Goal: Obtain resource: Download file/media

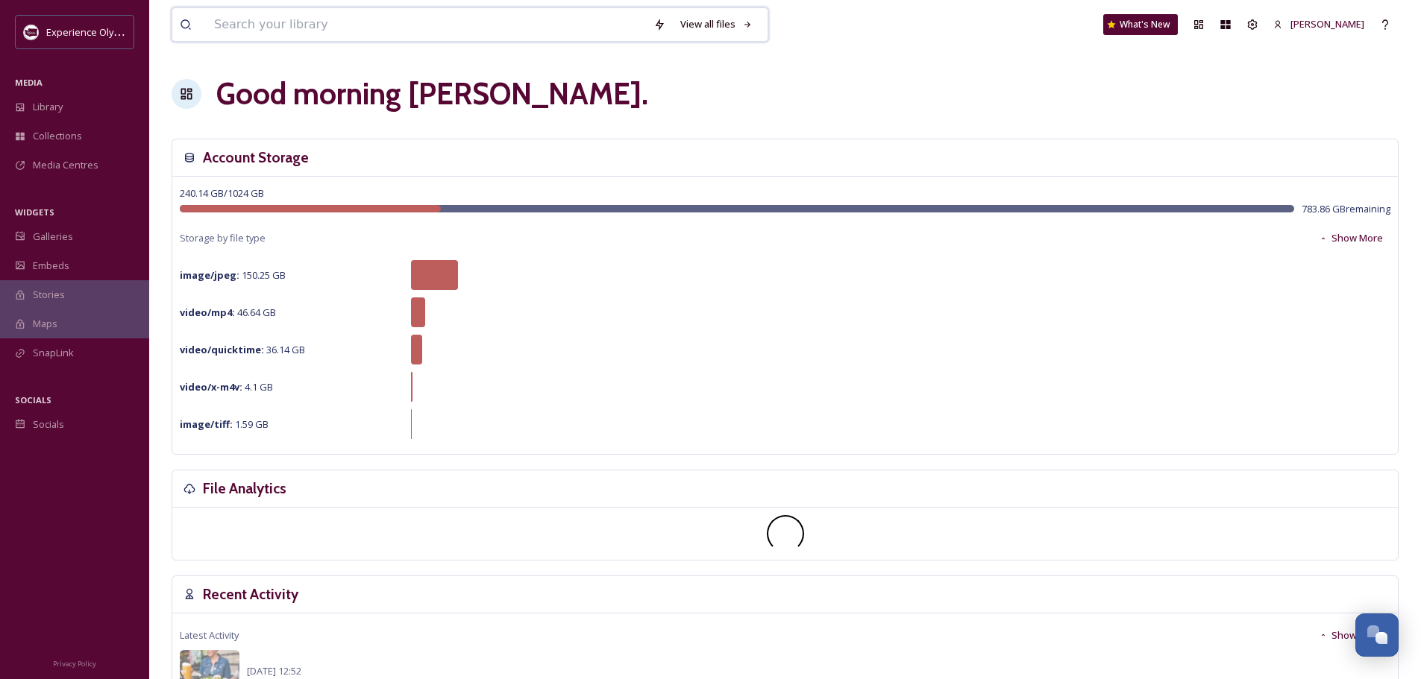
click at [245, 32] on input at bounding box center [426, 24] width 439 height 33
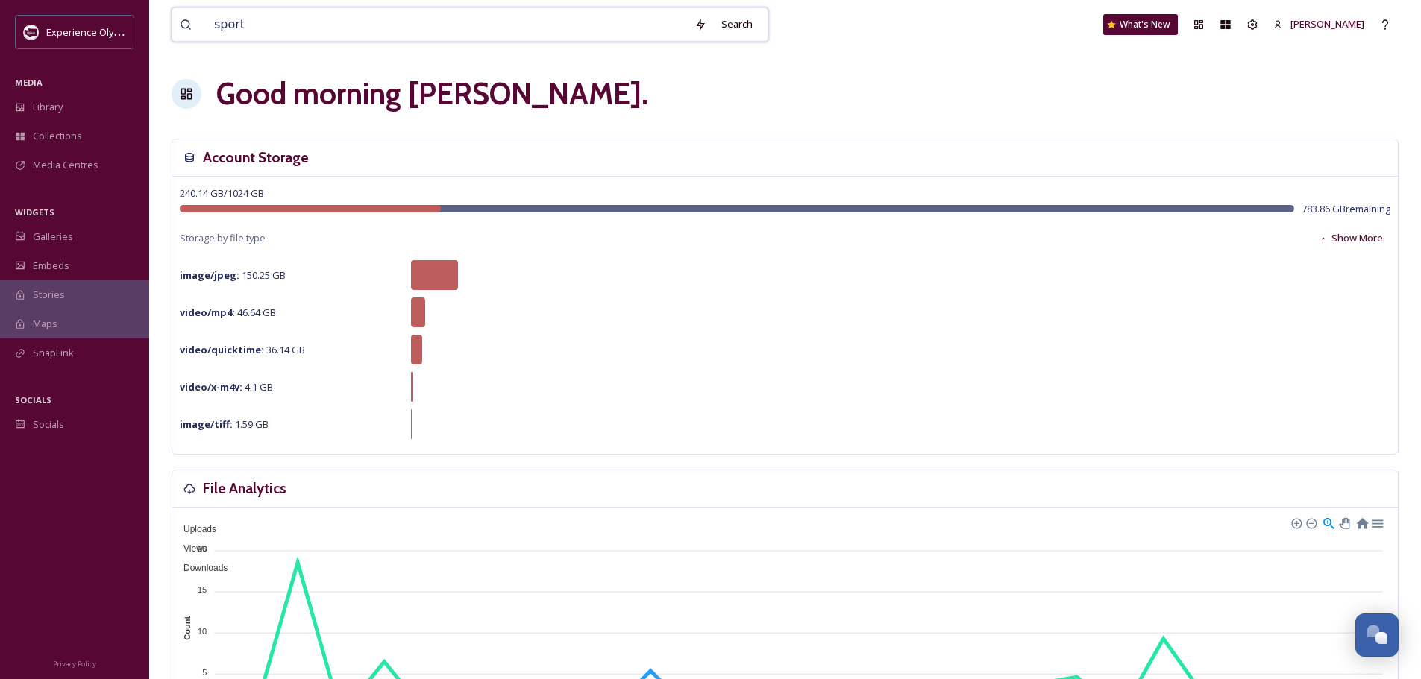
type input "sports"
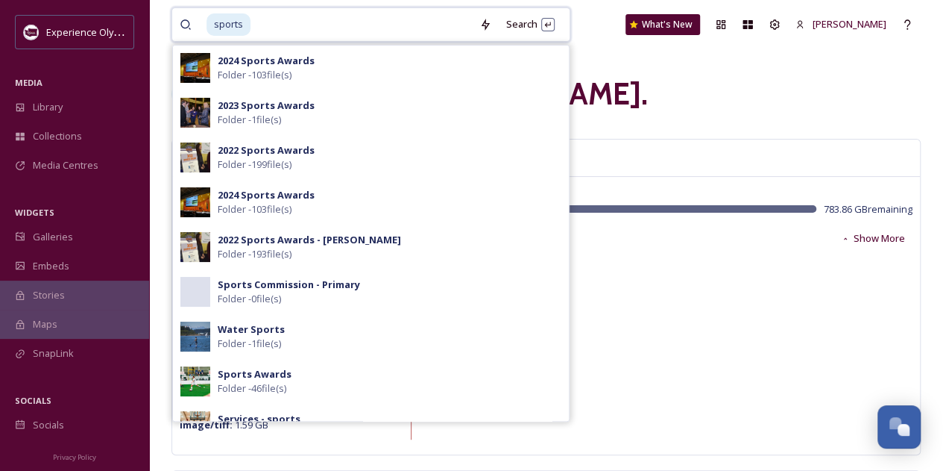
click at [353, 29] on input at bounding box center [362, 24] width 220 height 33
type input "."
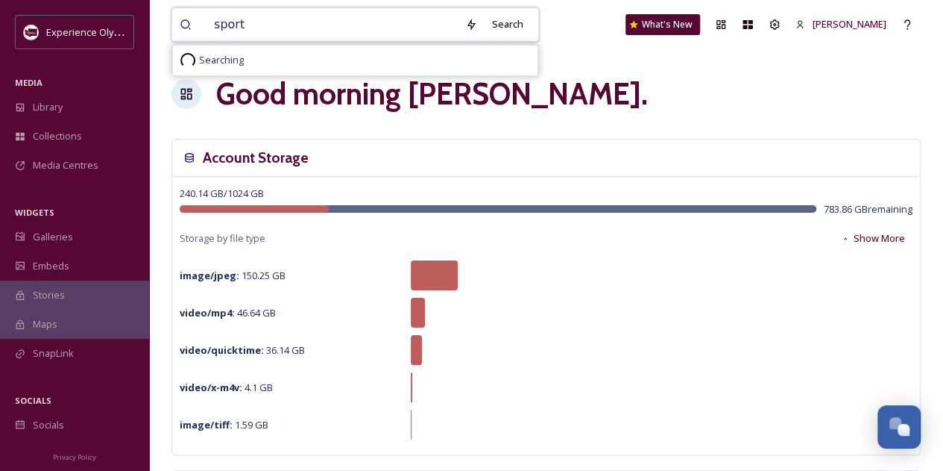
type input "sports"
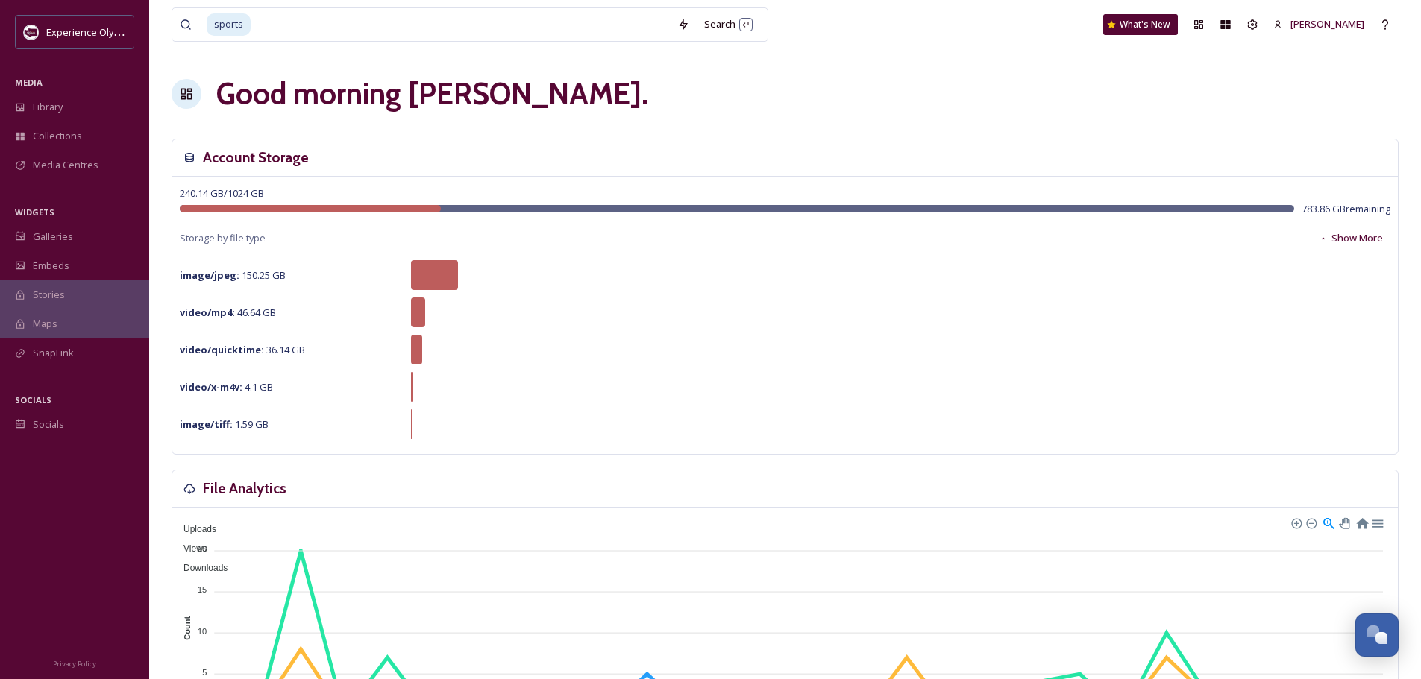
click at [954, 112] on div "Good morning [PERSON_NAME] ." at bounding box center [785, 94] width 1227 height 45
click at [744, 22] on div "Search Press Enter to search" at bounding box center [728, 24] width 63 height 29
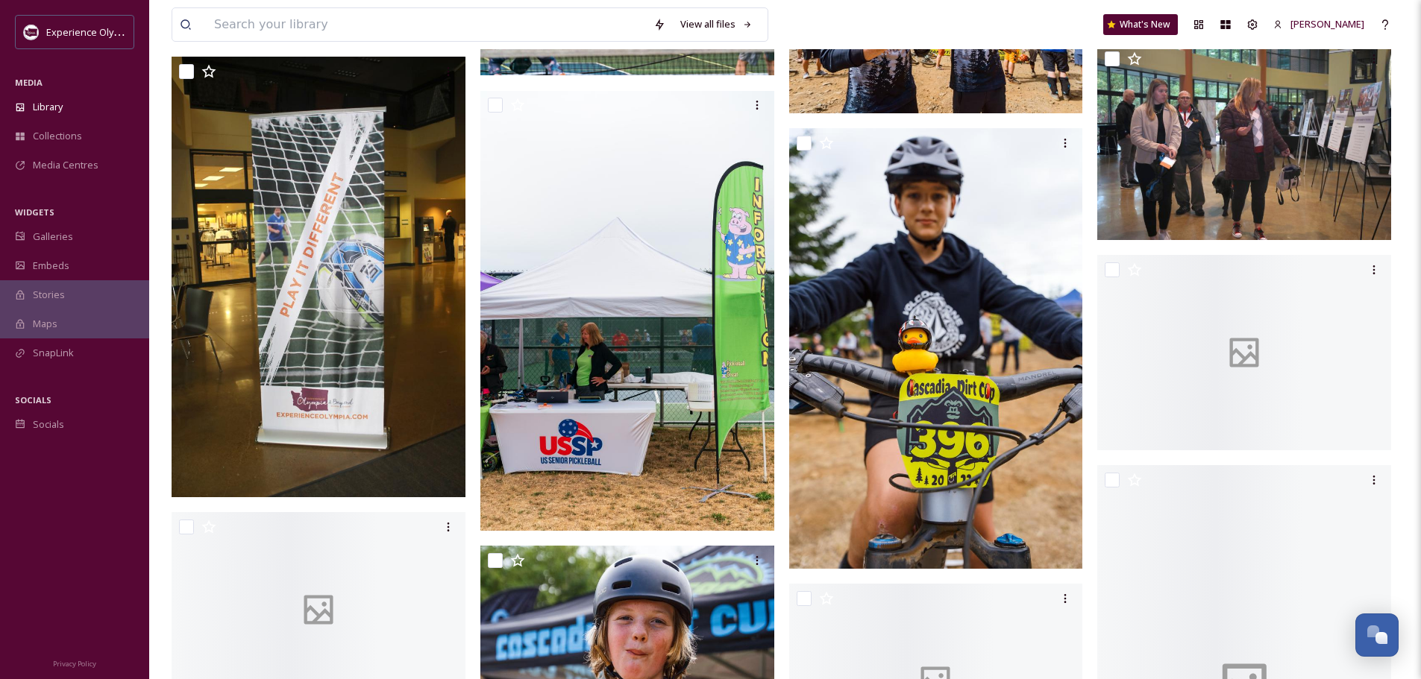
scroll to position [39395, 0]
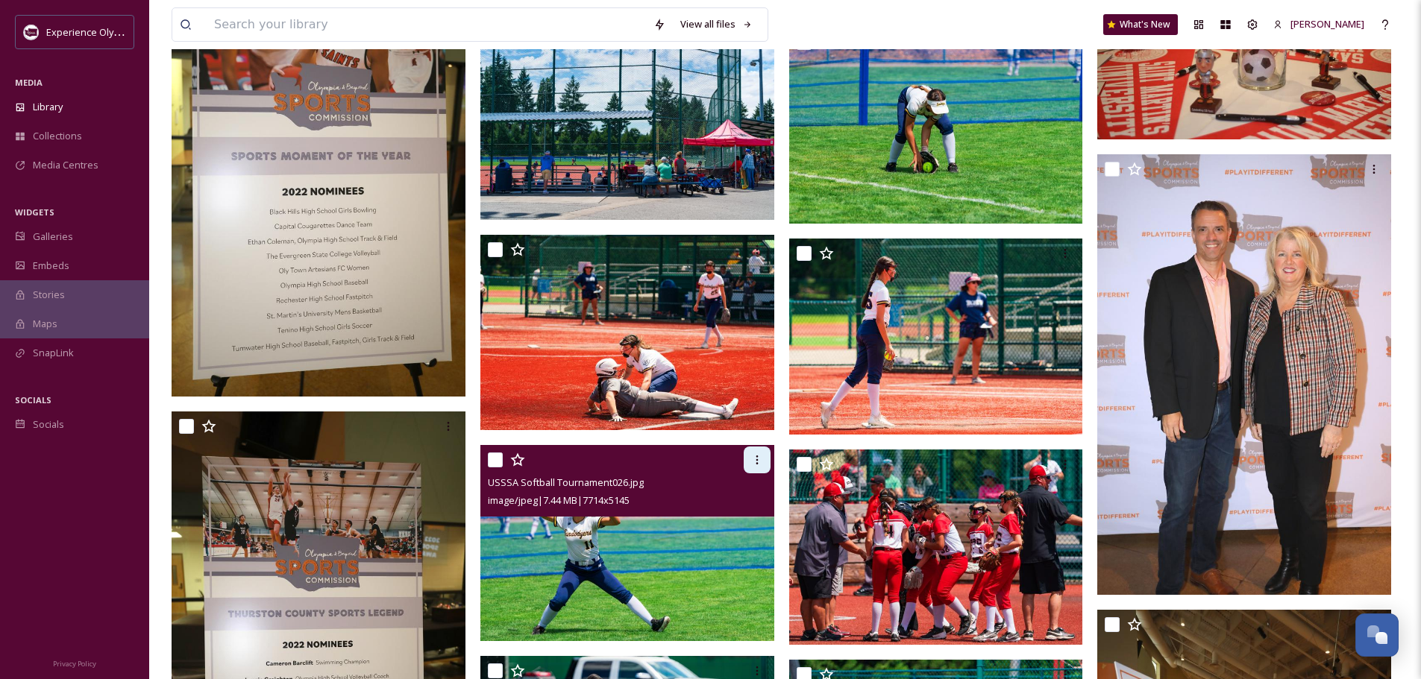
click at [752, 466] on icon at bounding box center [757, 460] width 12 height 12
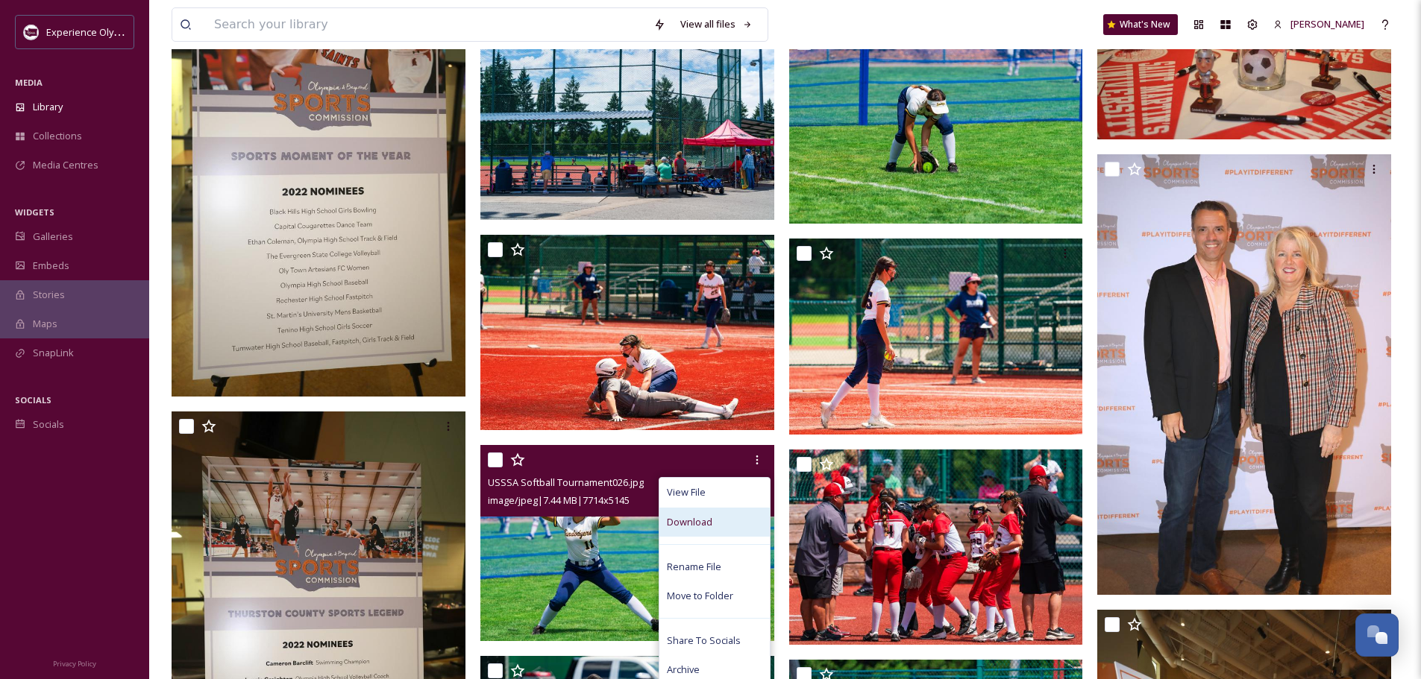
click at [714, 470] on div "Download" at bounding box center [714, 522] width 110 height 29
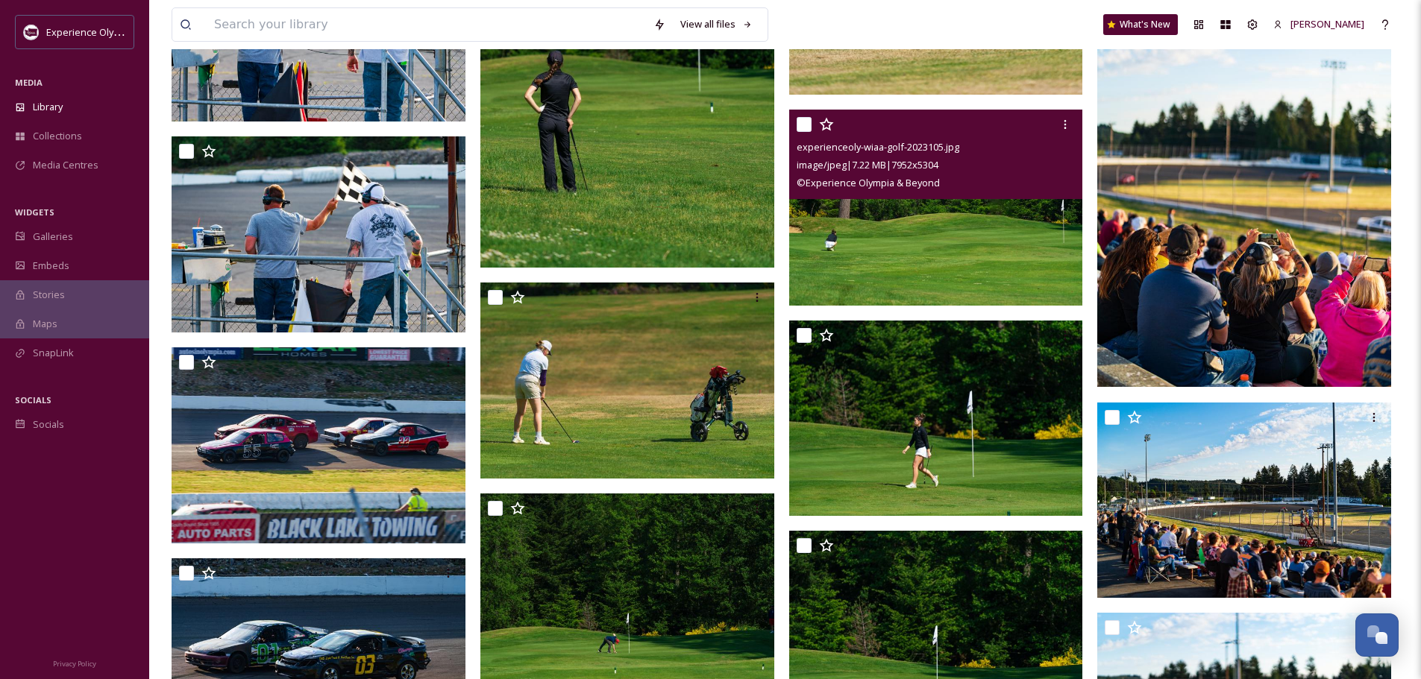
scroll to position [45731, 0]
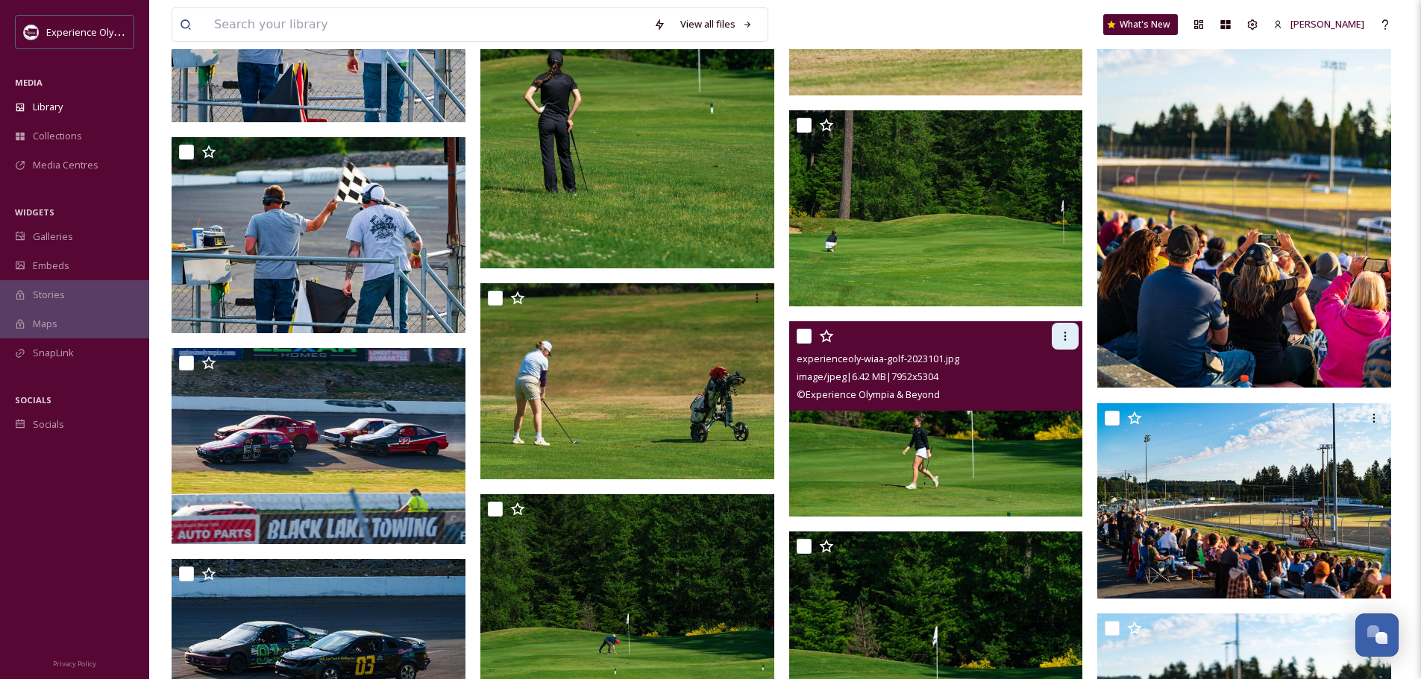
click at [954, 342] on icon at bounding box center [1065, 336] width 12 height 12
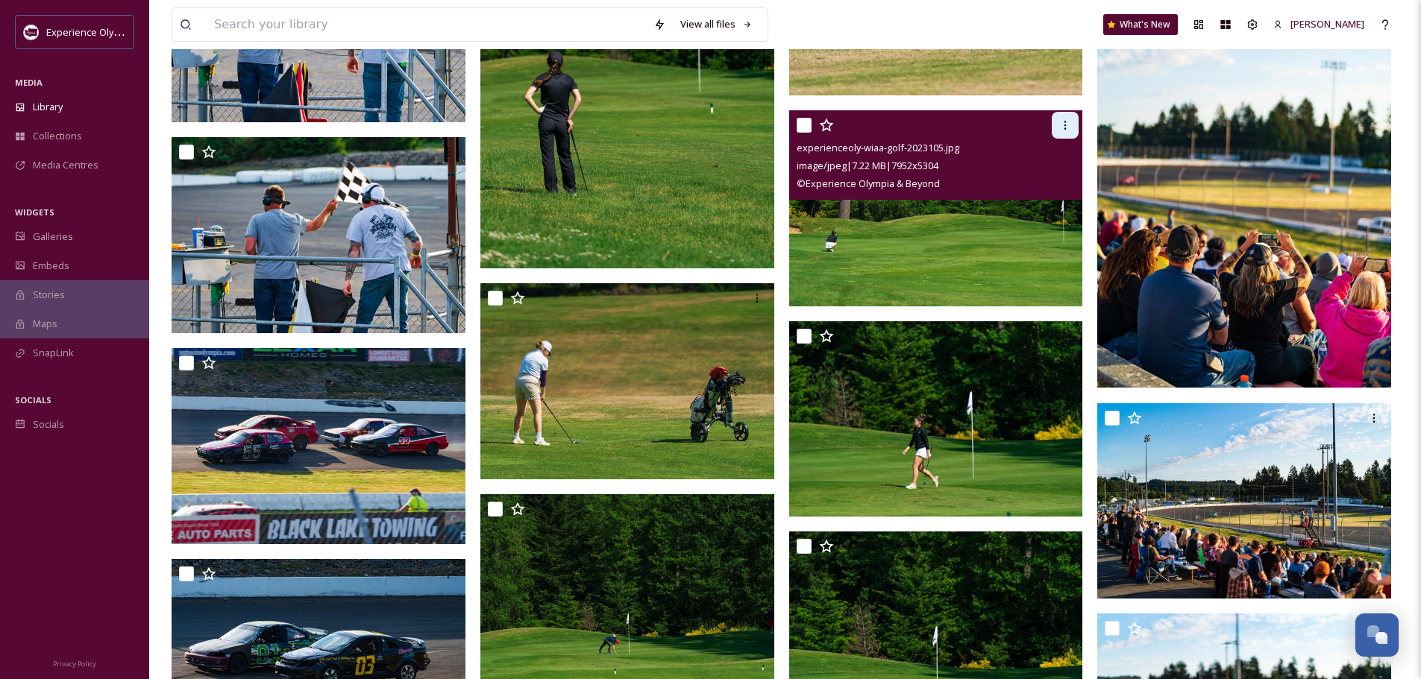
click at [954, 135] on div at bounding box center [1064, 125] width 27 height 27
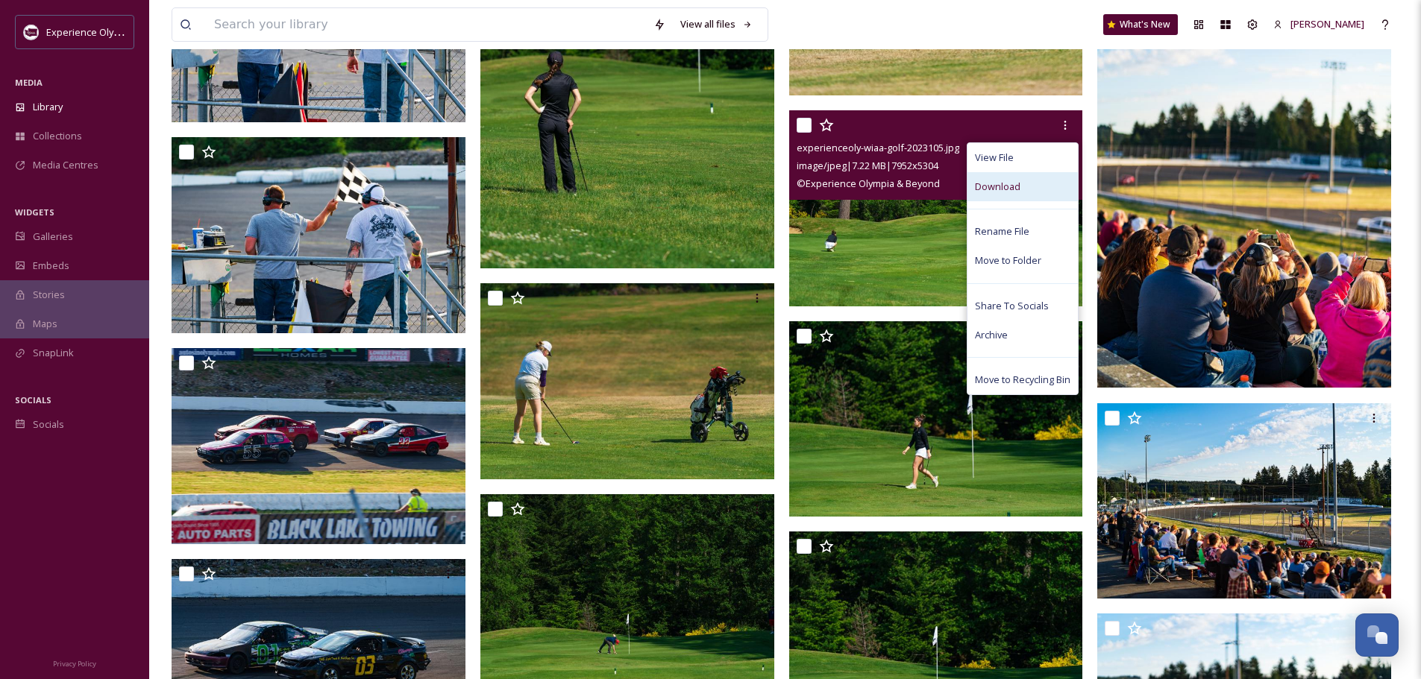
click at [954, 201] on div "Download" at bounding box center [1022, 186] width 110 height 29
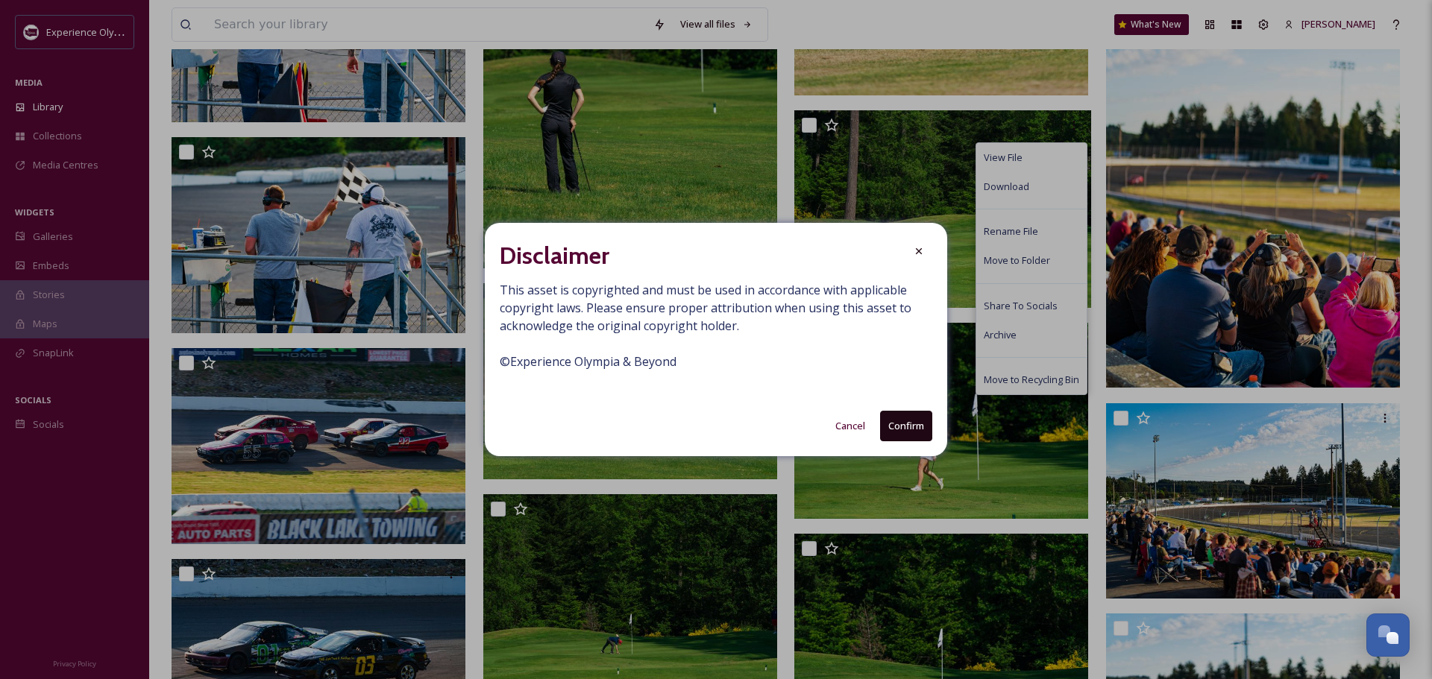
click at [920, 418] on button "Confirm" at bounding box center [906, 426] width 52 height 31
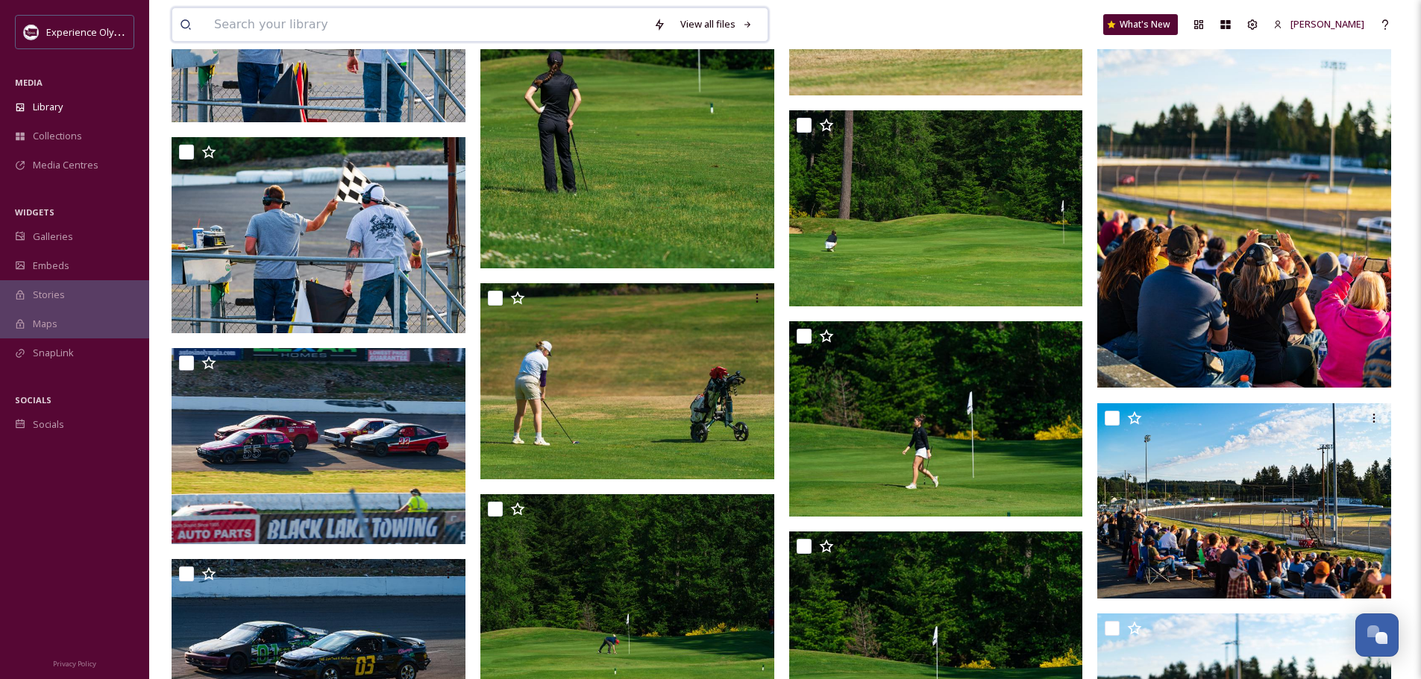
click at [490, 26] on input at bounding box center [426, 24] width 439 height 33
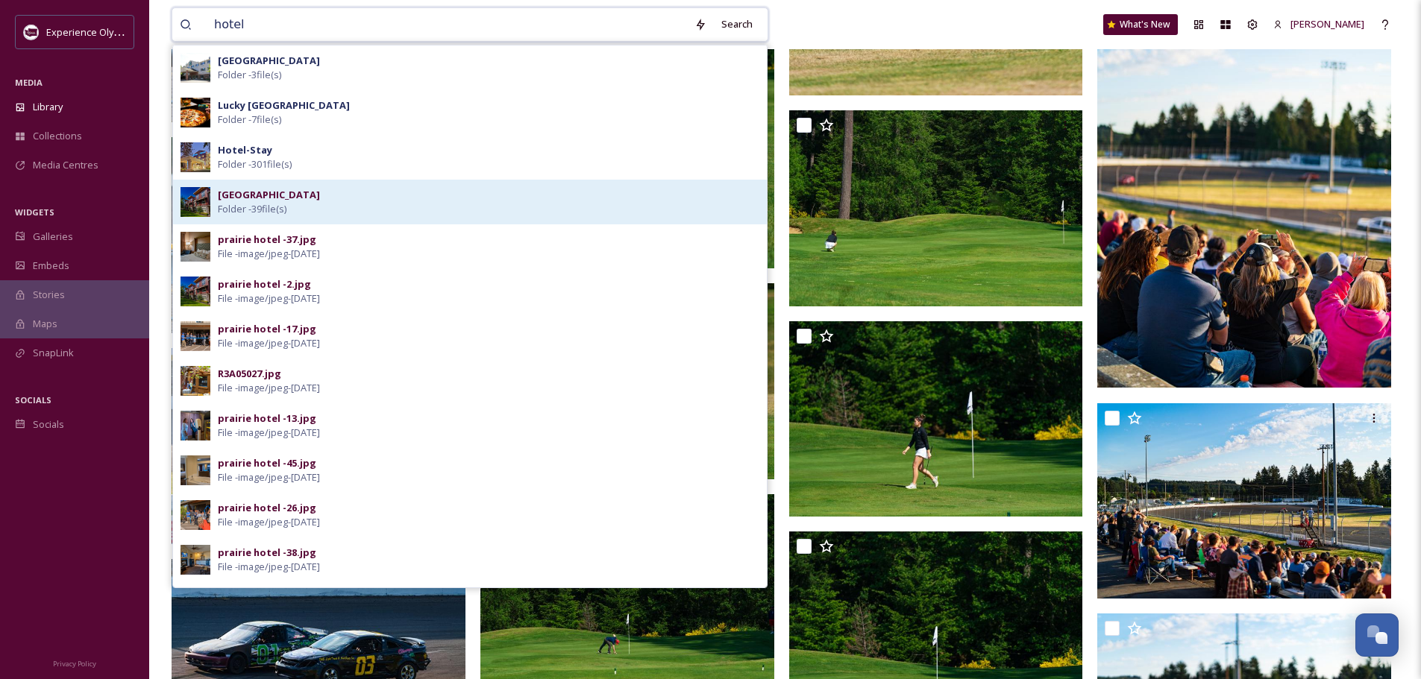
type input "hotel"
click at [339, 195] on div "Prairie Hotel Folder - 39 file(s)" at bounding box center [488, 202] width 541 height 28
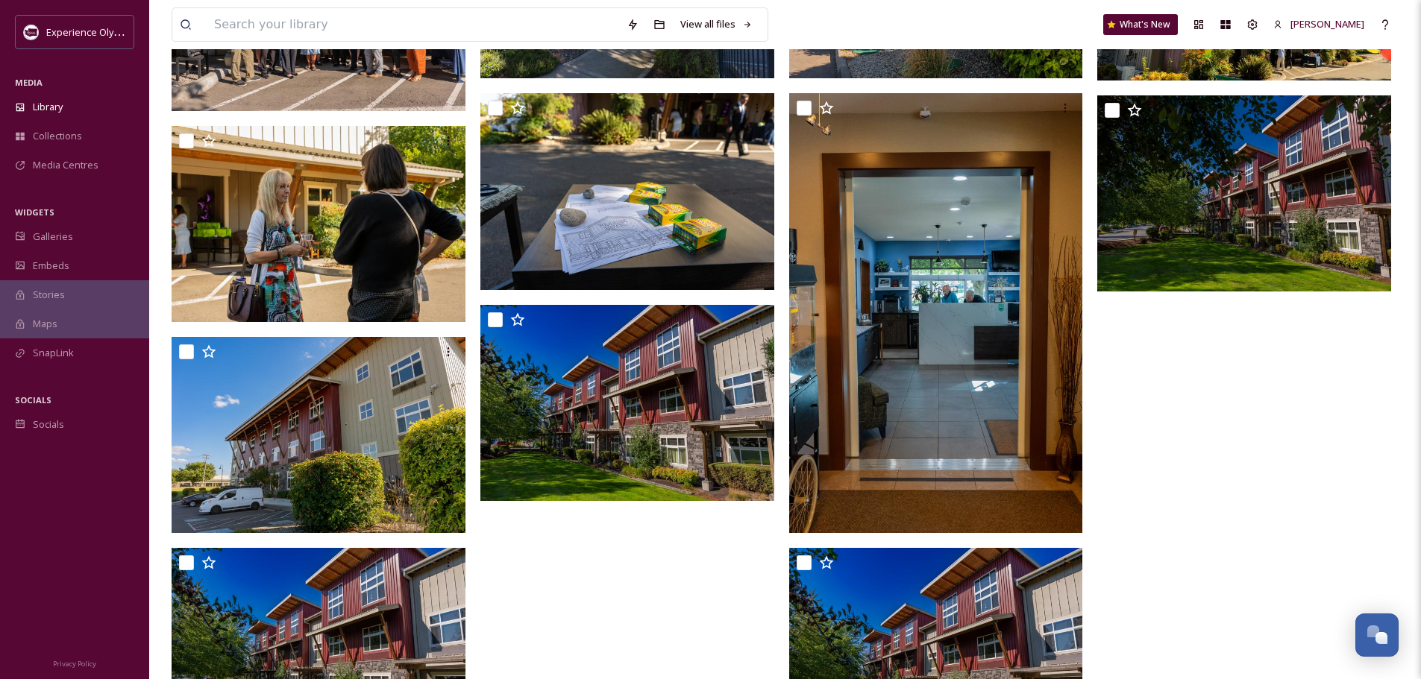
scroll to position [1808, 0]
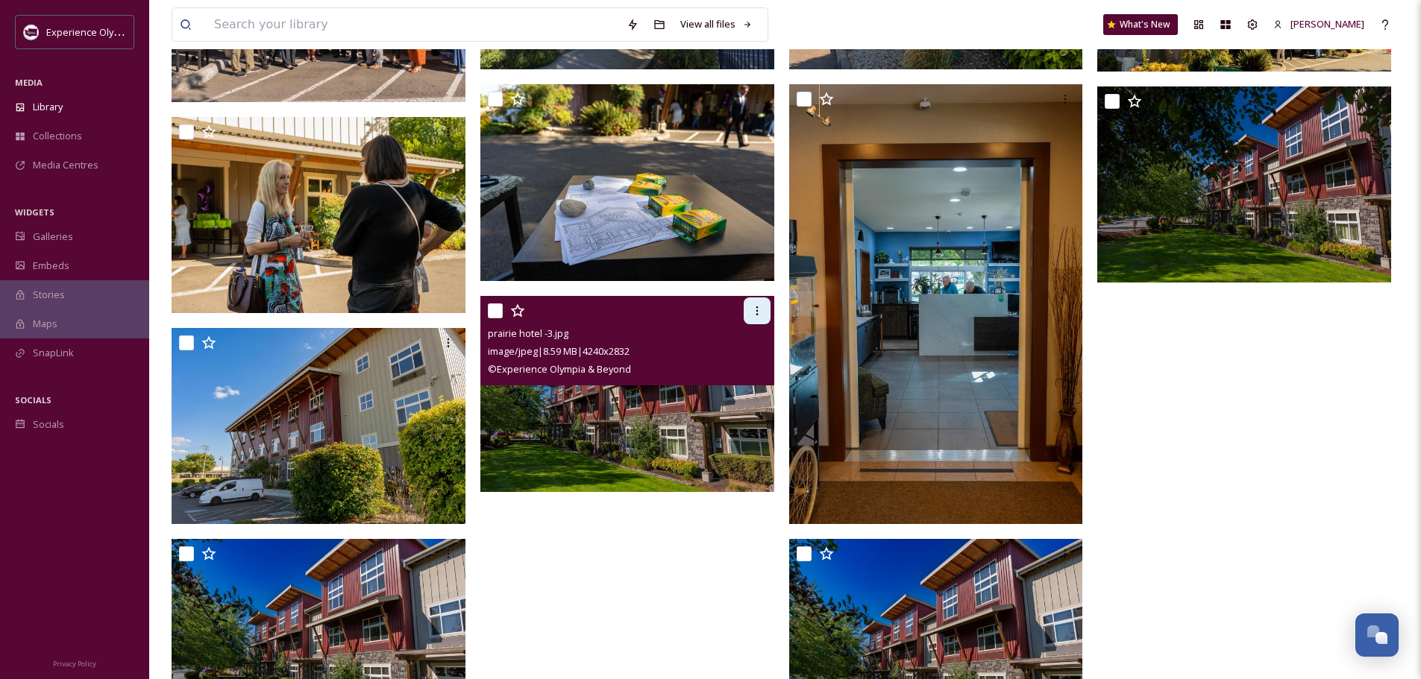
click at [759, 301] on div at bounding box center [757, 311] width 27 height 27
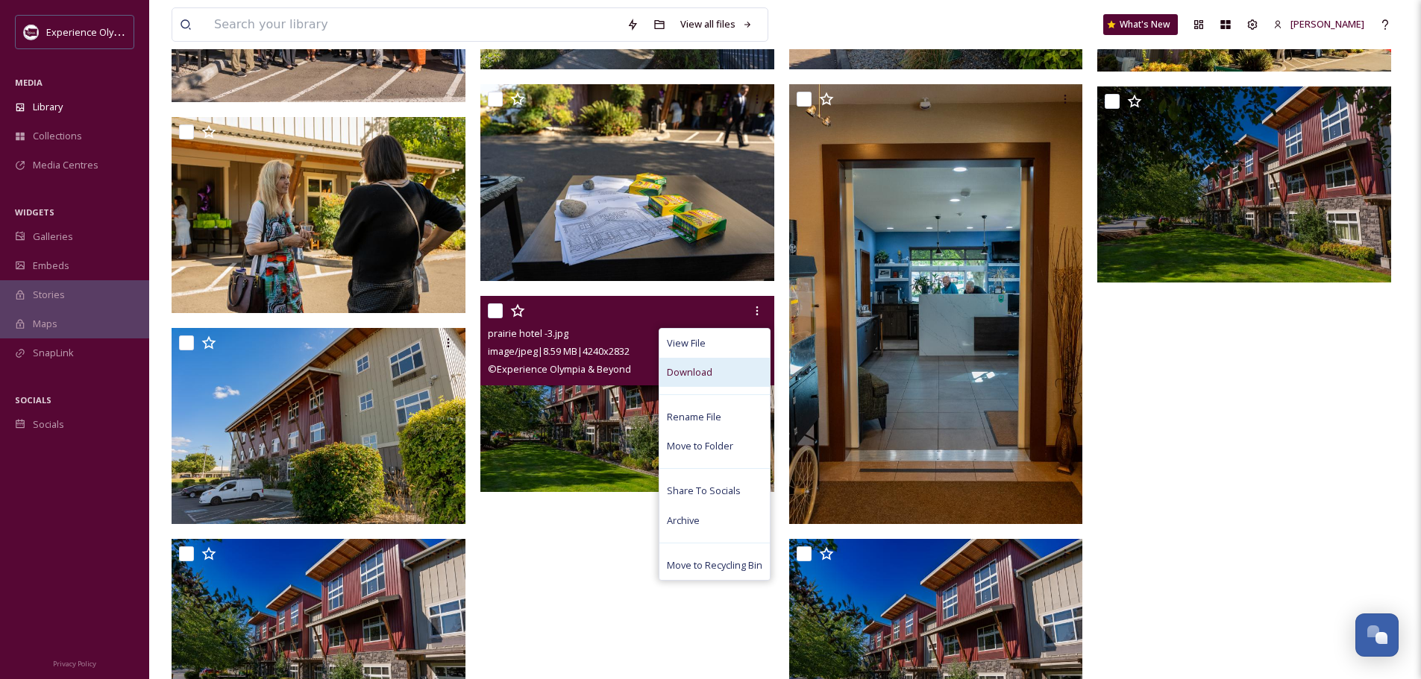
click at [744, 371] on div "Download" at bounding box center [714, 372] width 110 height 29
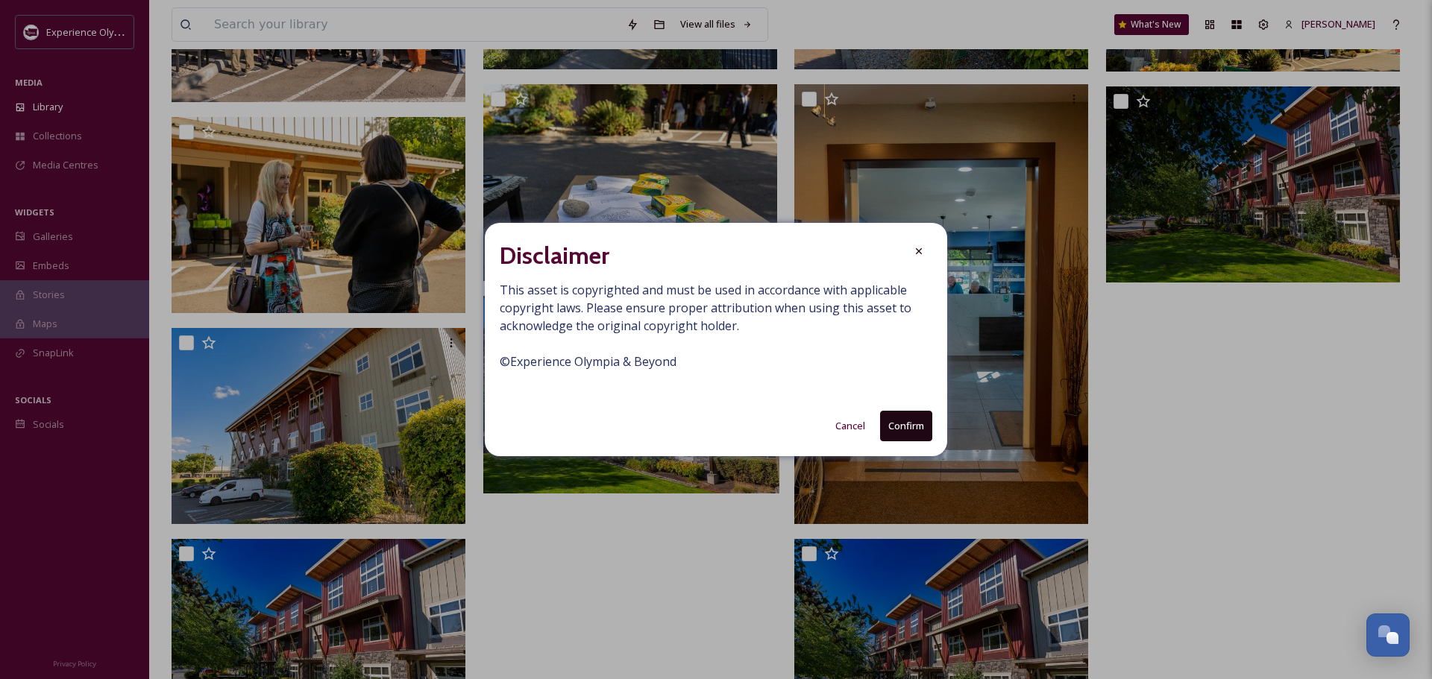
click at [905, 423] on button "Confirm" at bounding box center [906, 426] width 52 height 31
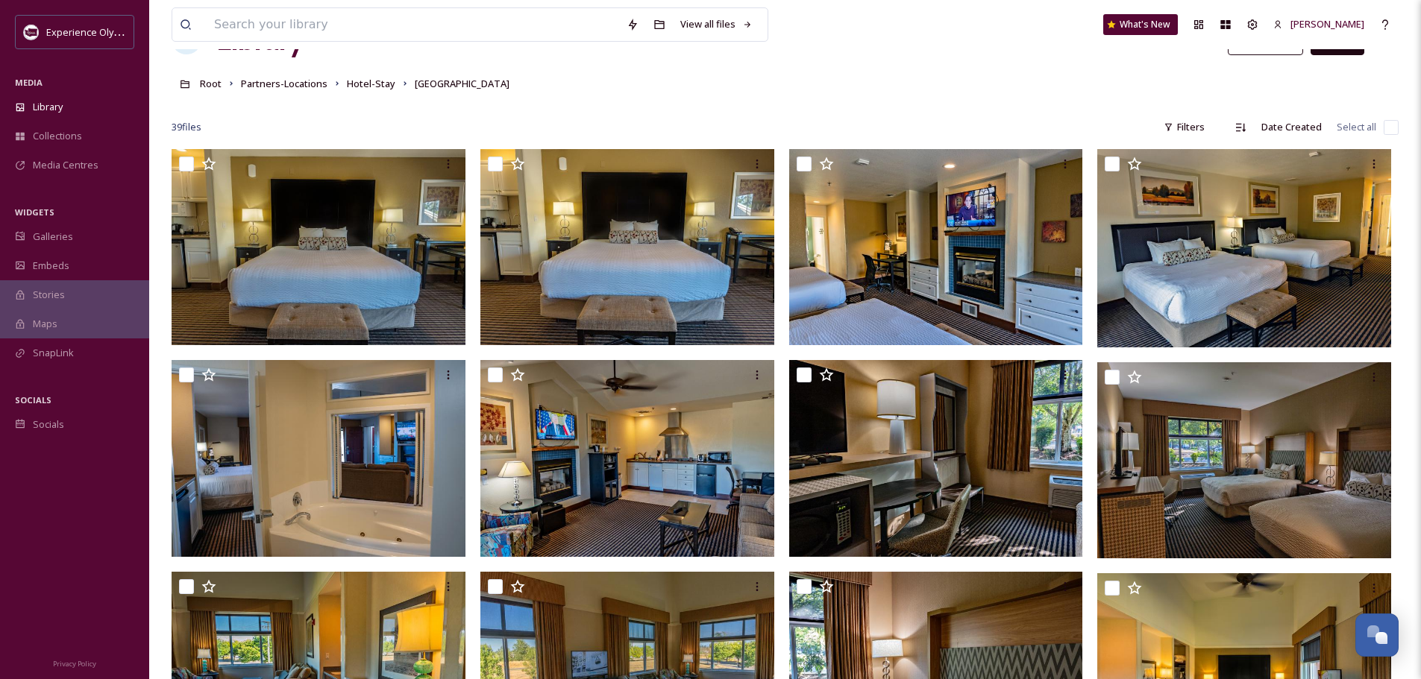
scroll to position [0, 0]
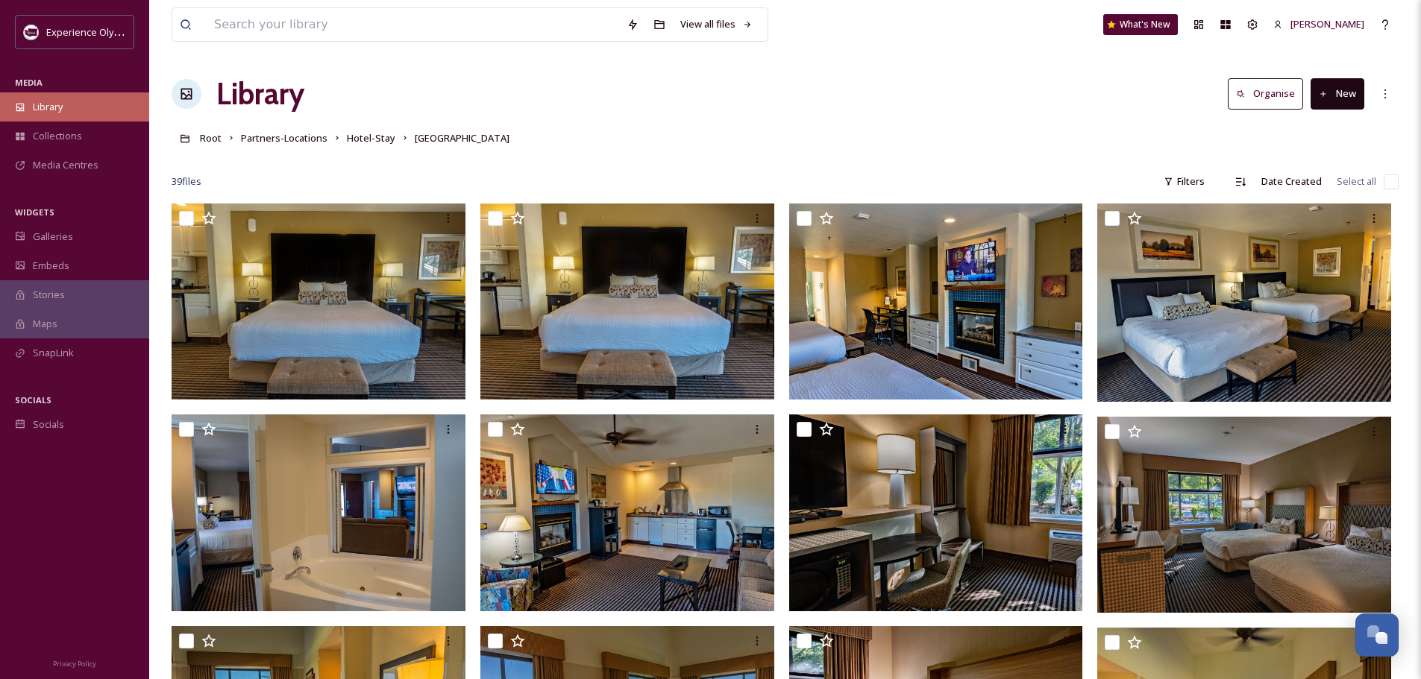
click at [47, 103] on span "Library" at bounding box center [48, 107] width 30 height 14
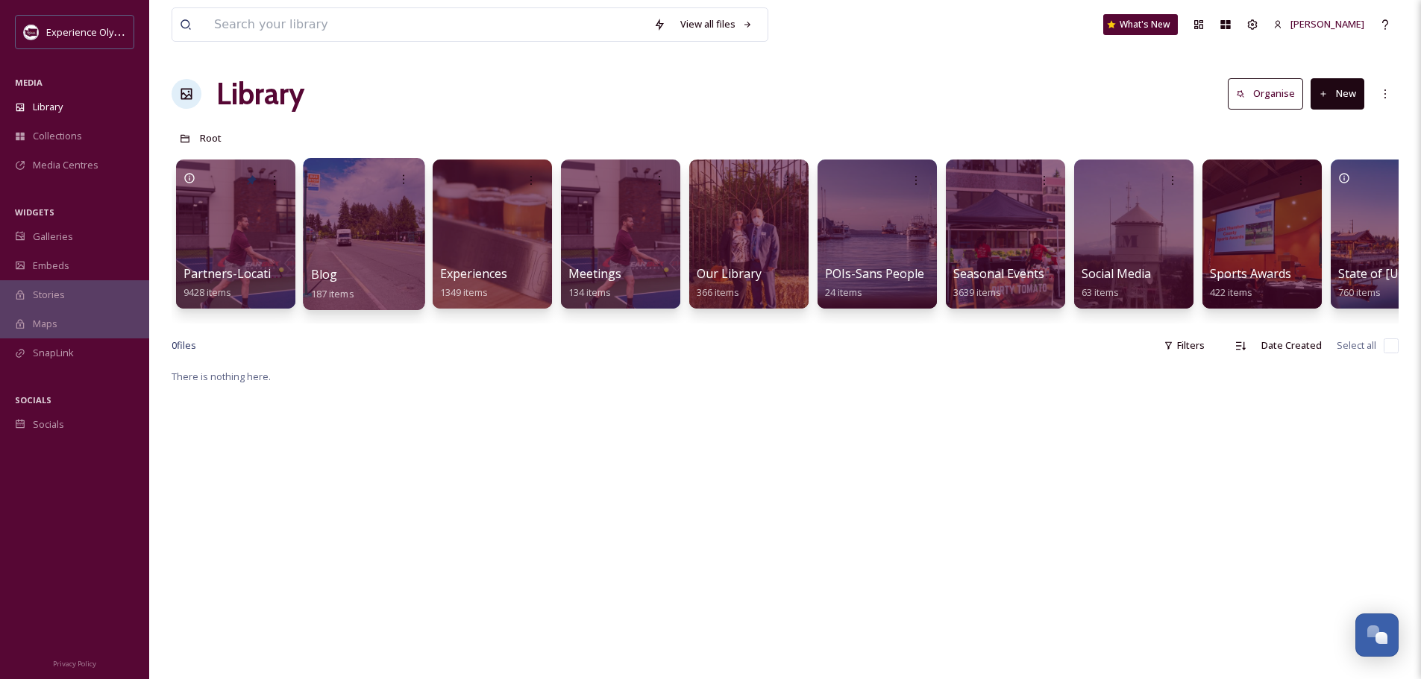
click at [383, 255] on div at bounding box center [364, 234] width 122 height 152
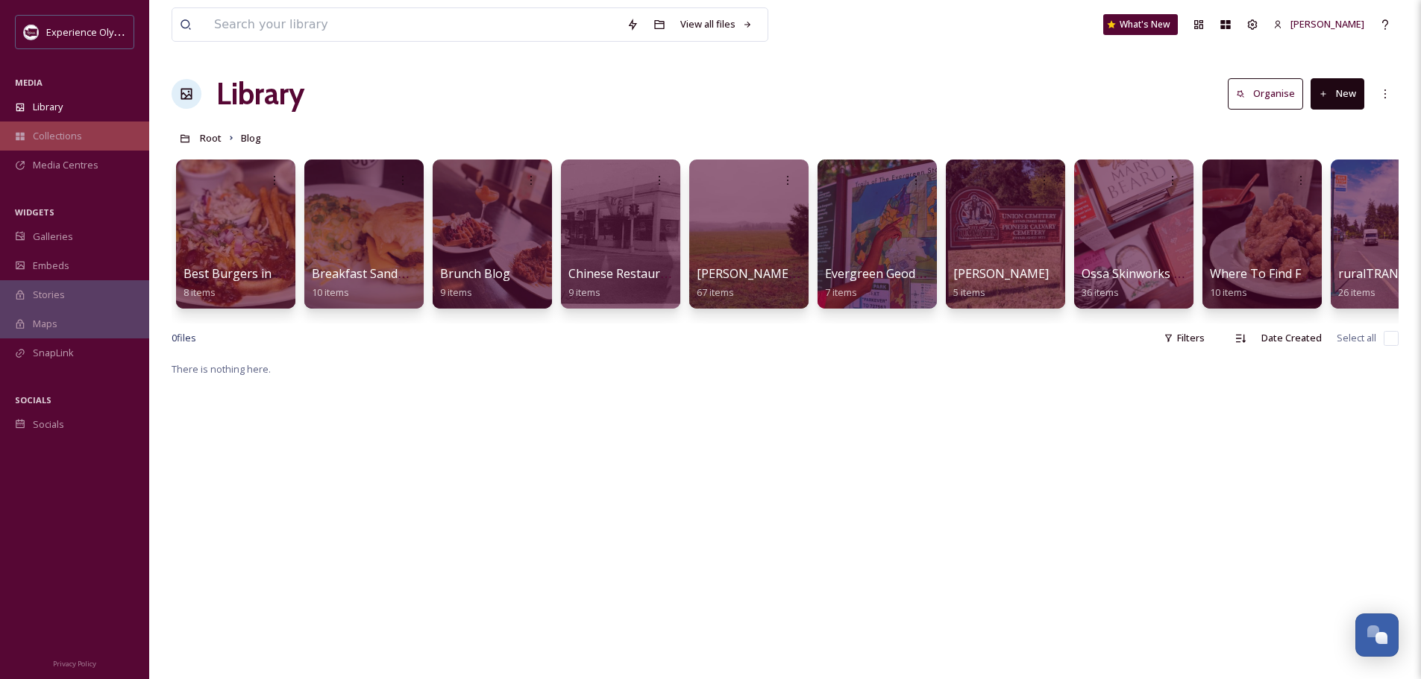
click at [74, 135] on span "Collections" at bounding box center [57, 136] width 49 height 14
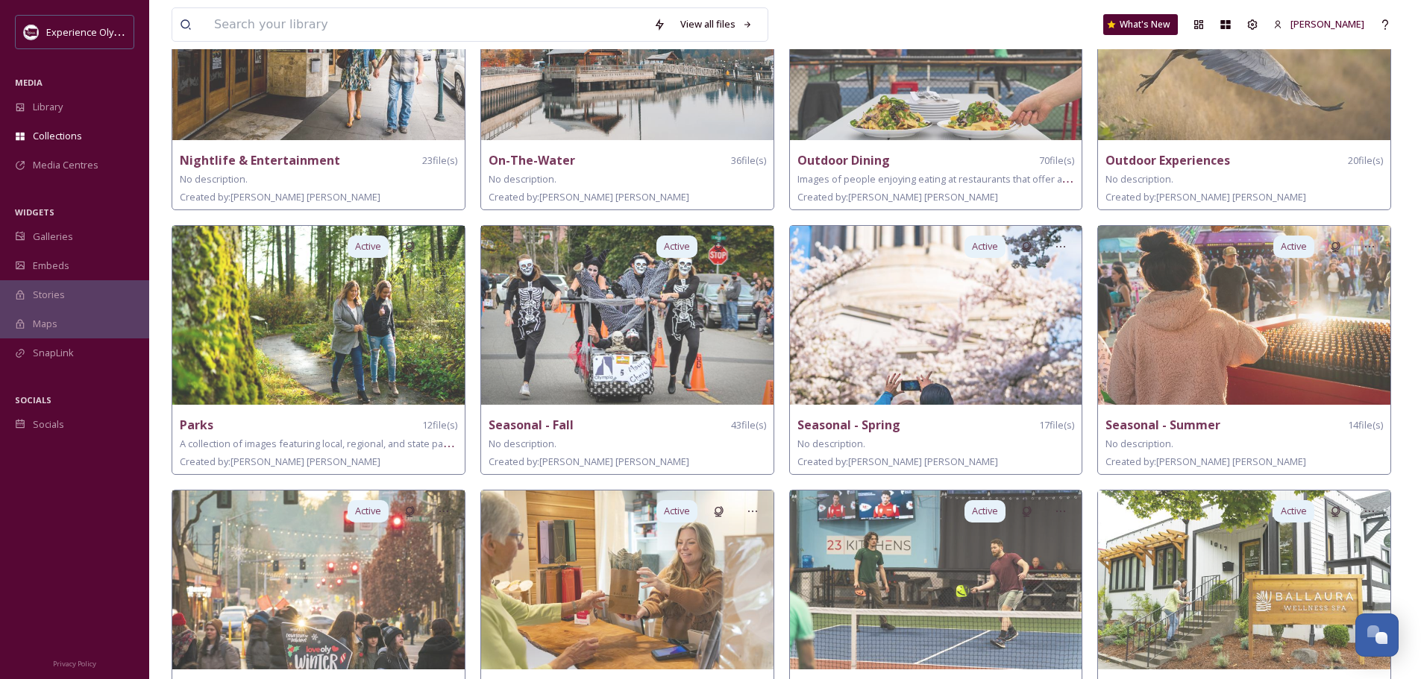
scroll to position [794, 0]
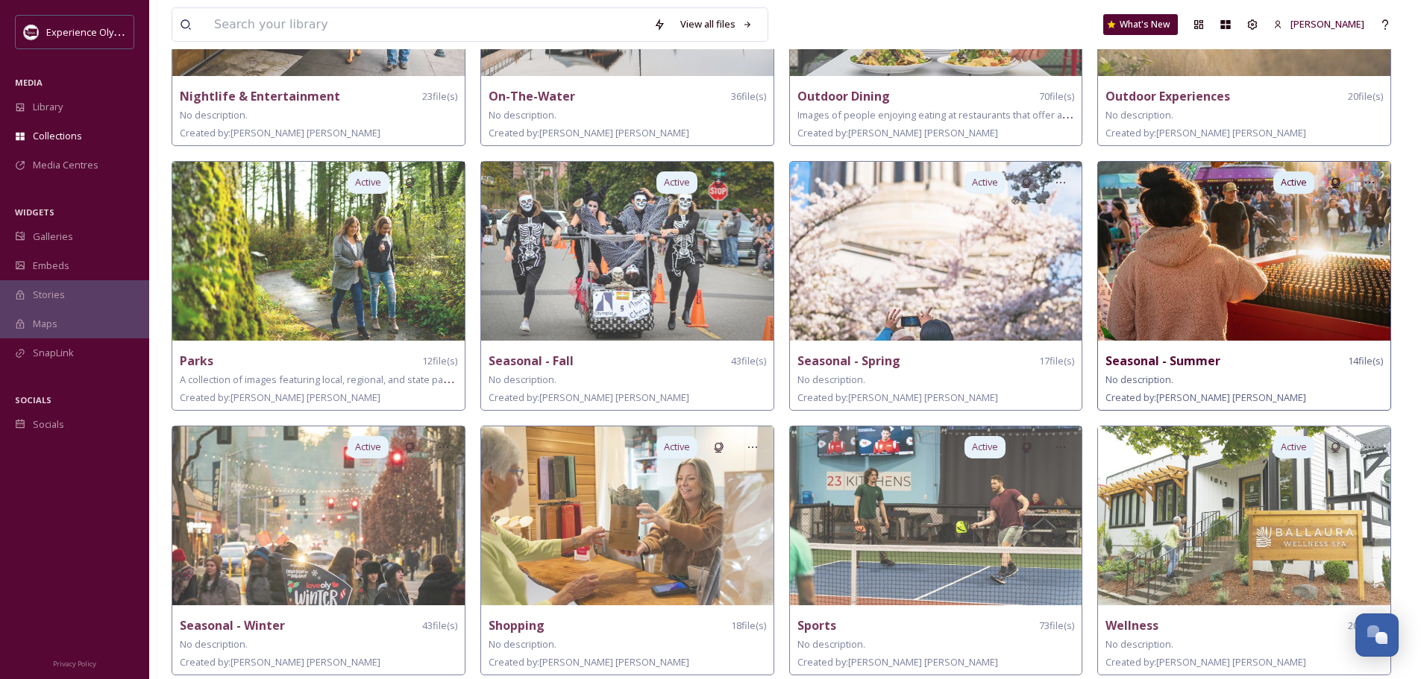
click at [954, 354] on div "Seasonal - Summer 14 file(s)" at bounding box center [1243, 361] width 277 height 19
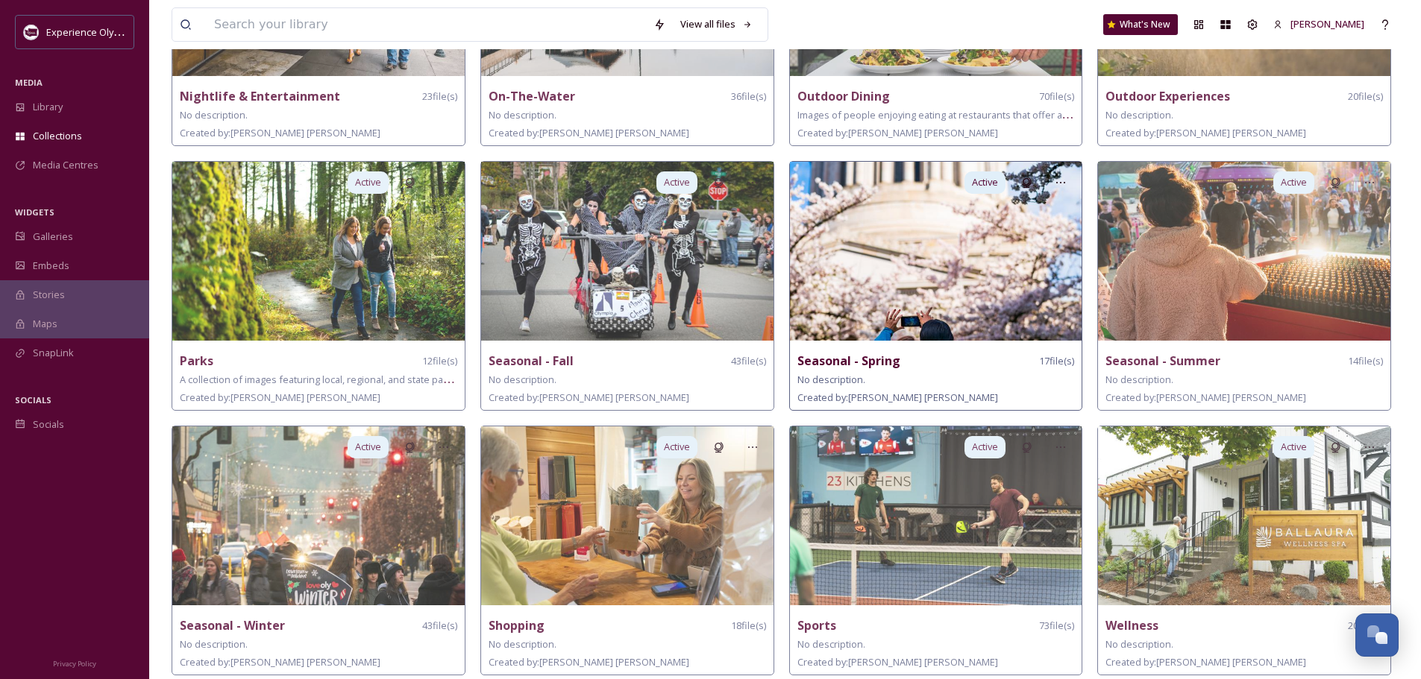
click at [845, 295] on img at bounding box center [936, 251] width 292 height 179
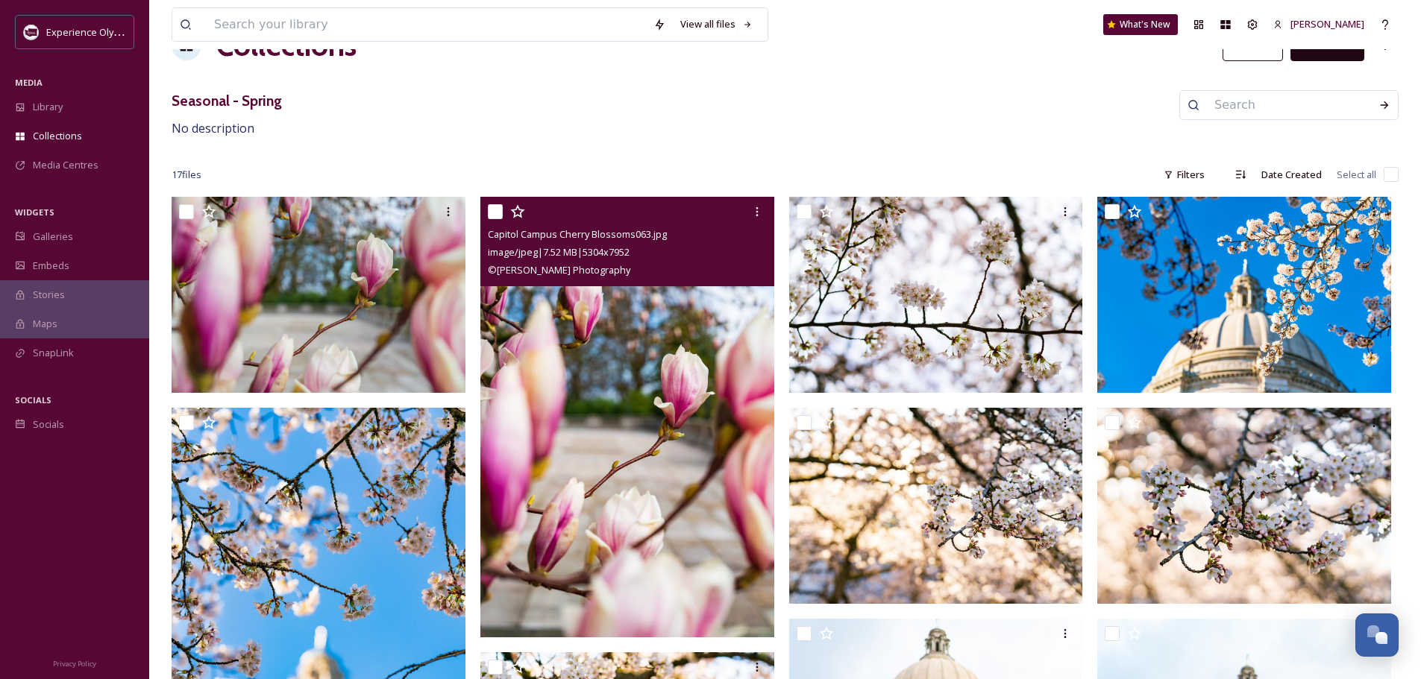
scroll to position [75, 0]
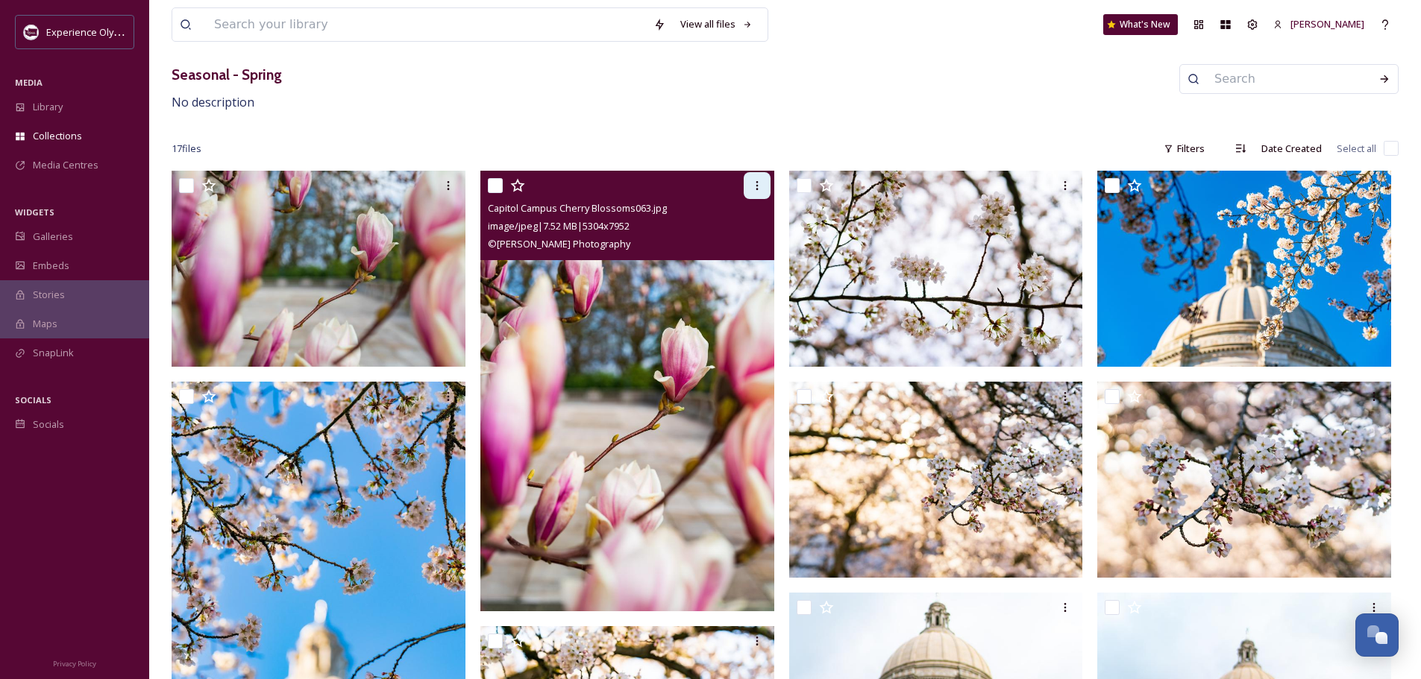
click at [752, 181] on icon at bounding box center [757, 186] width 12 height 12
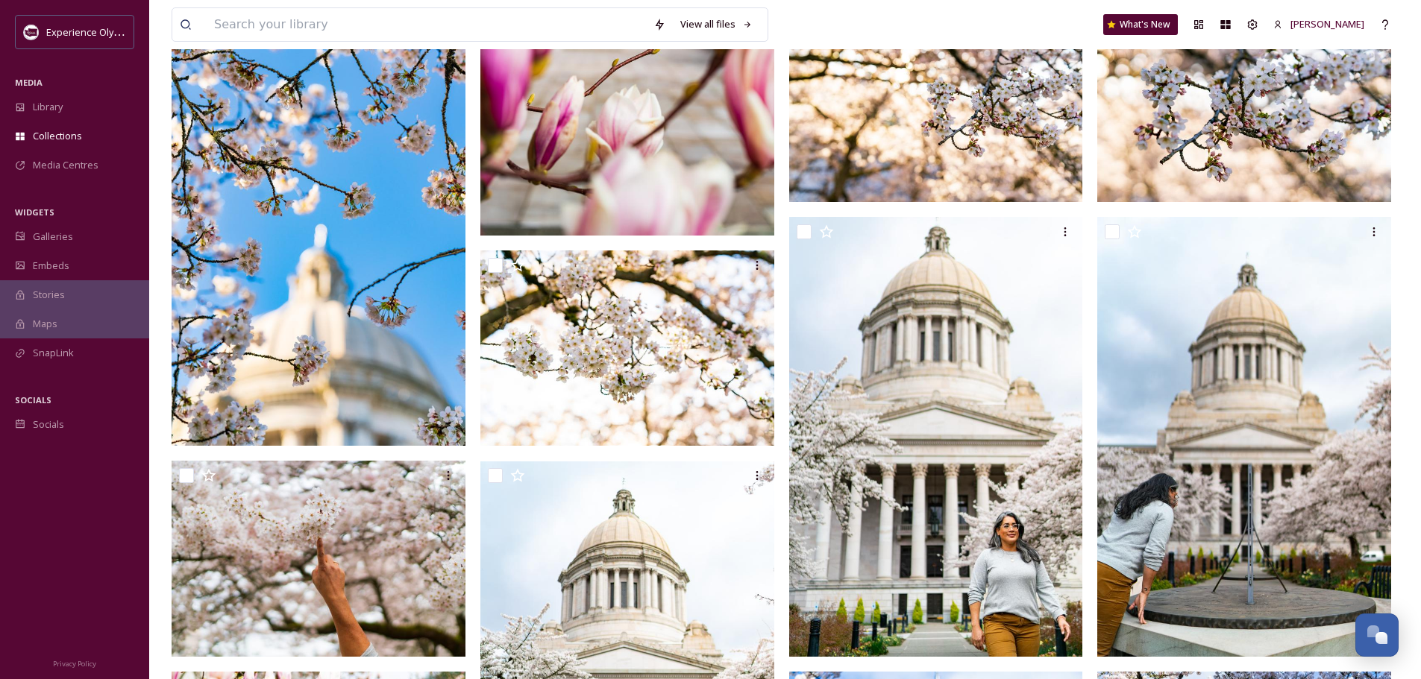
scroll to position [436, 0]
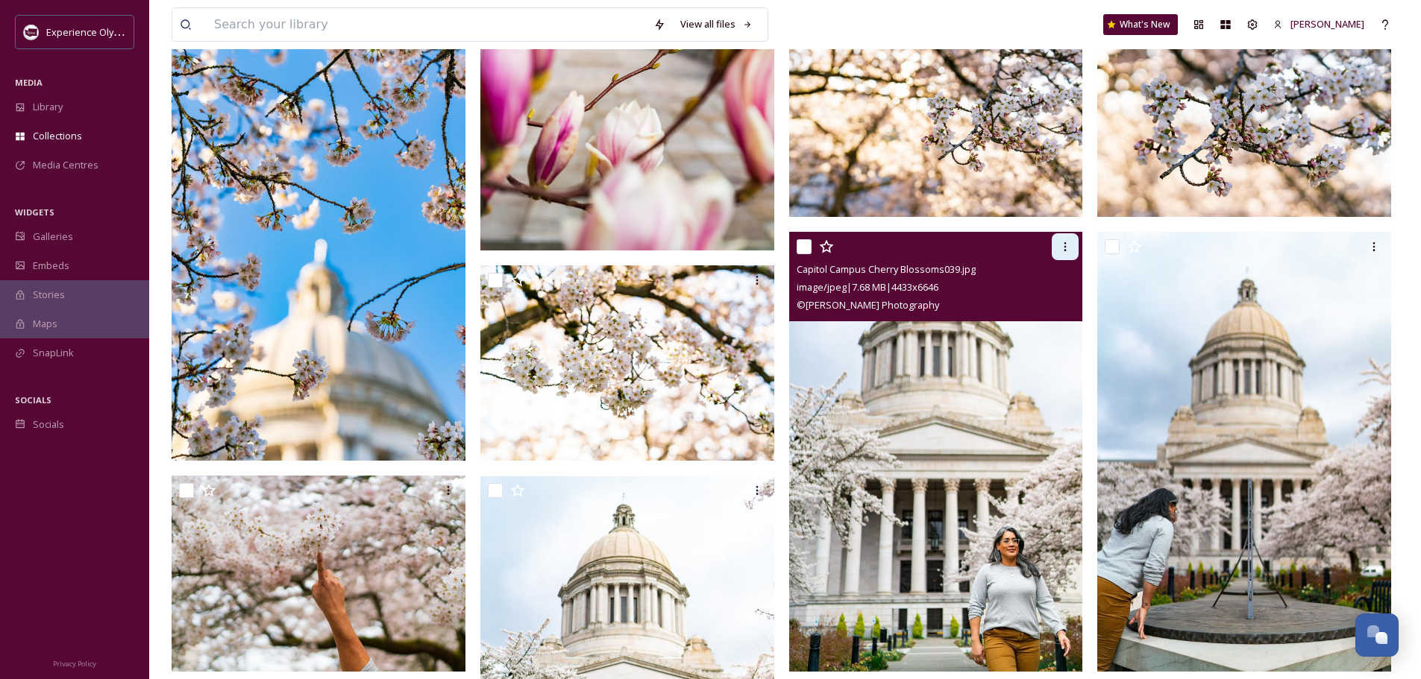
click at [954, 242] on icon at bounding box center [1065, 247] width 12 height 12
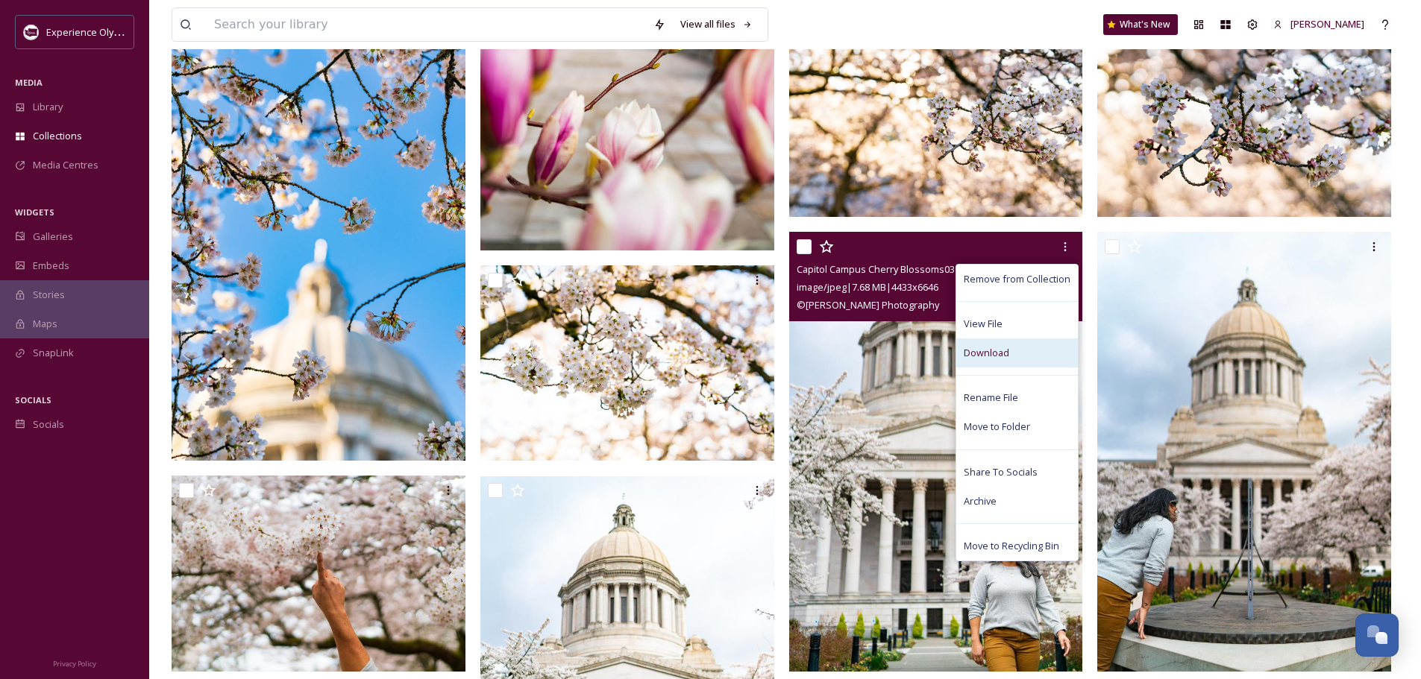
click at [954, 349] on div "Download" at bounding box center [1017, 353] width 122 height 29
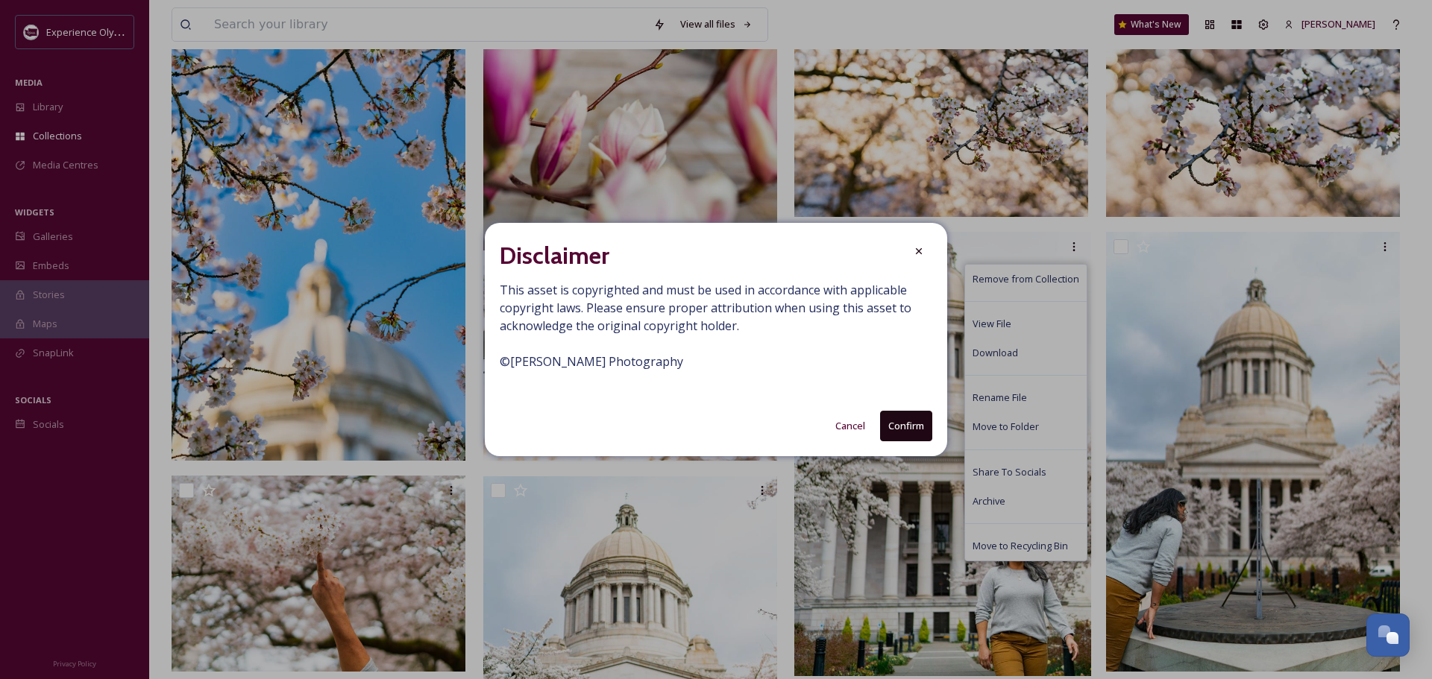
click at [909, 416] on button "Confirm" at bounding box center [906, 426] width 52 height 31
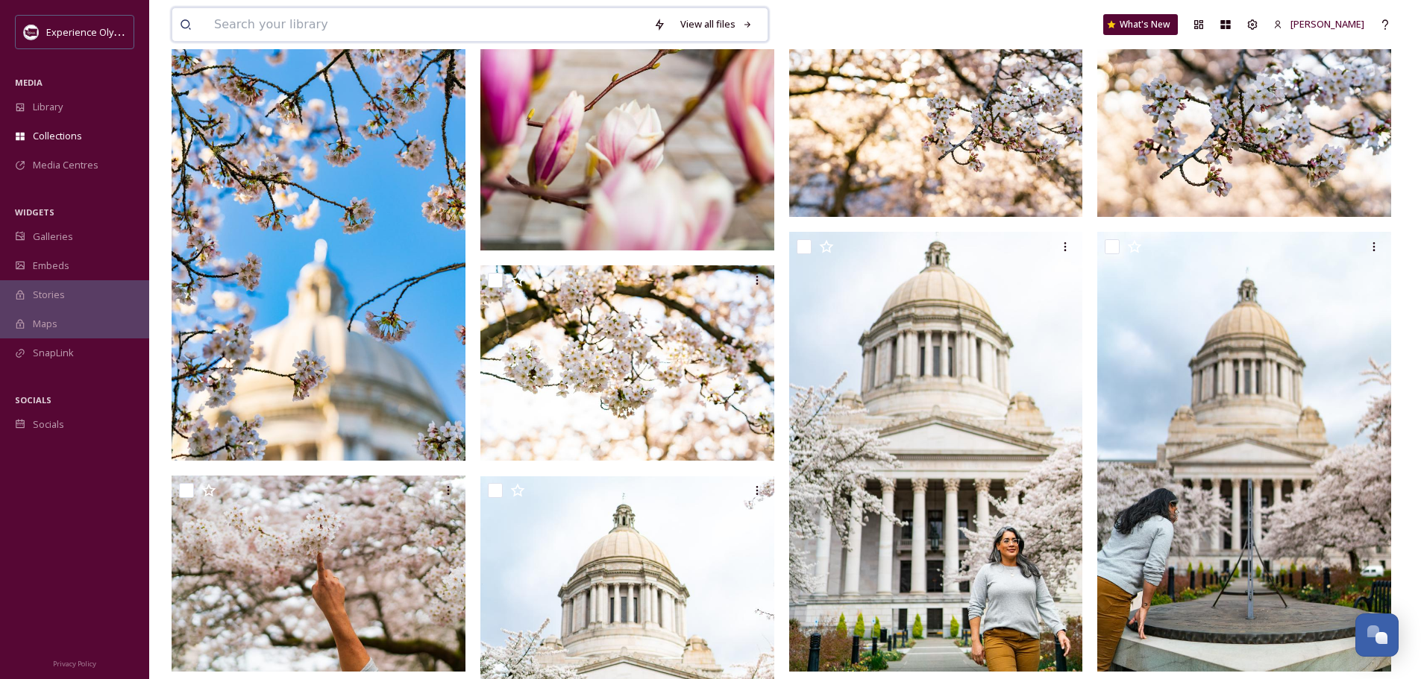
click at [326, 16] on input at bounding box center [426, 24] width 439 height 33
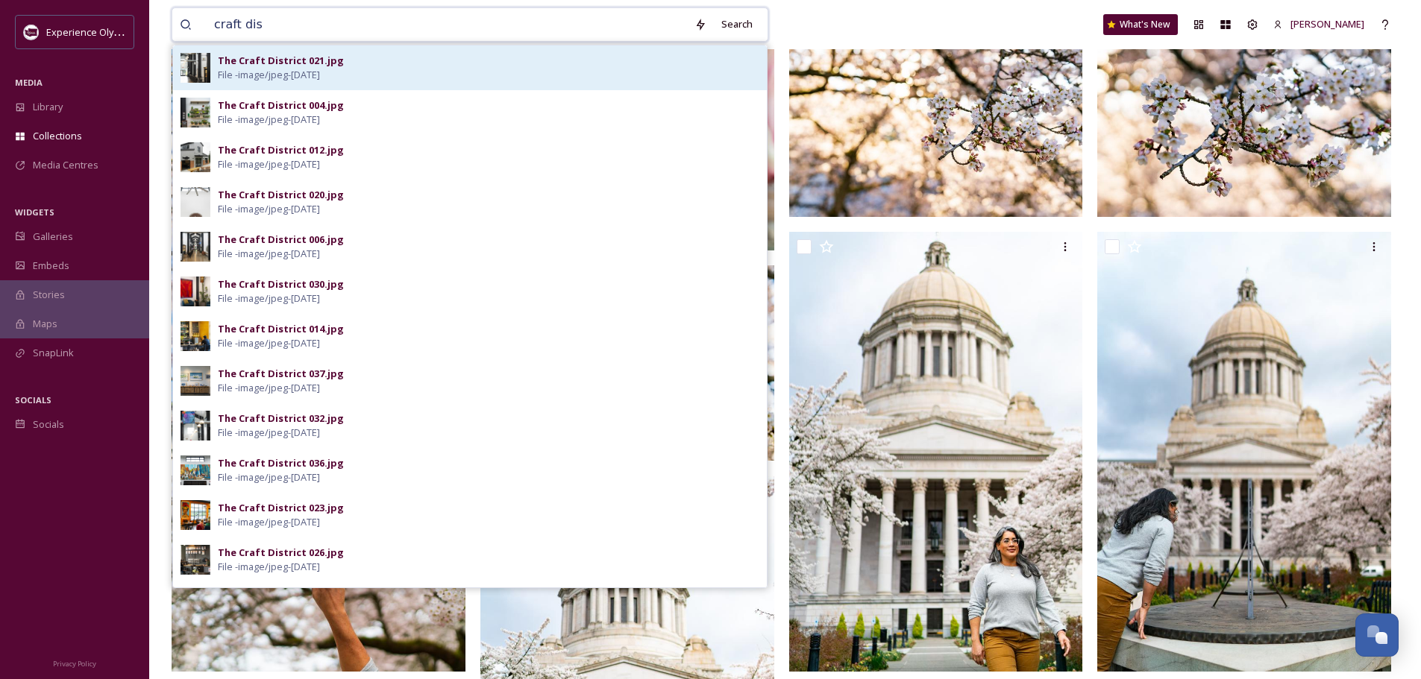
type input "craft dis"
click at [320, 73] on span "File - image/jpeg - [DATE]" at bounding box center [269, 75] width 102 height 14
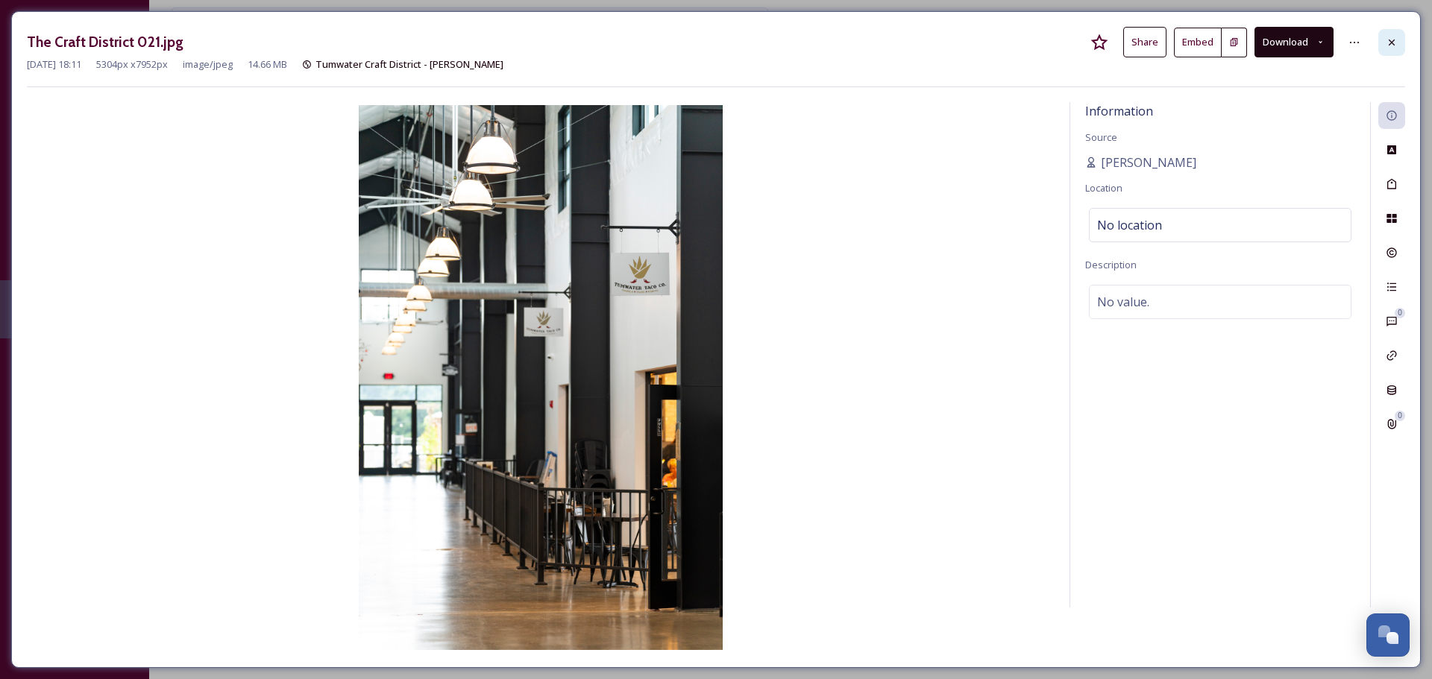
click at [954, 45] on icon at bounding box center [1392, 43] width 12 height 12
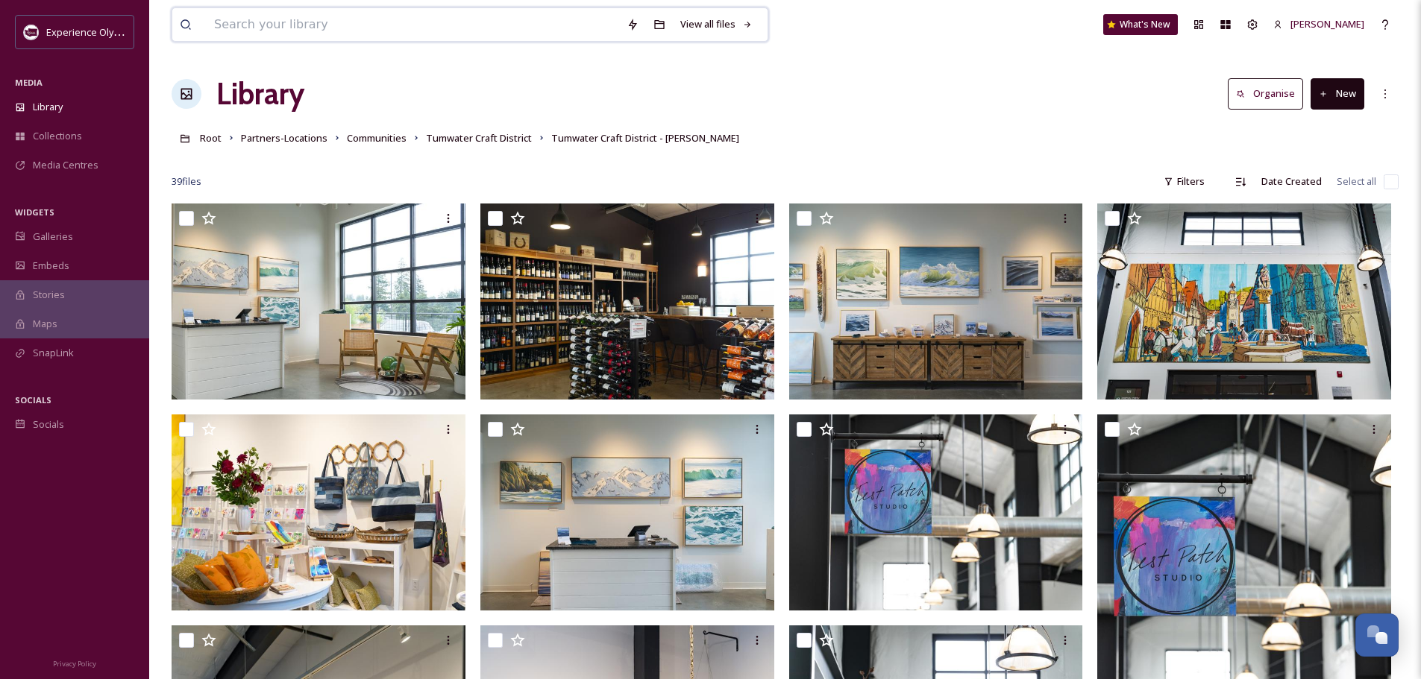
click at [363, 28] on input at bounding box center [413, 24] width 412 height 33
click at [861, 160] on div at bounding box center [785, 159] width 1227 height 15
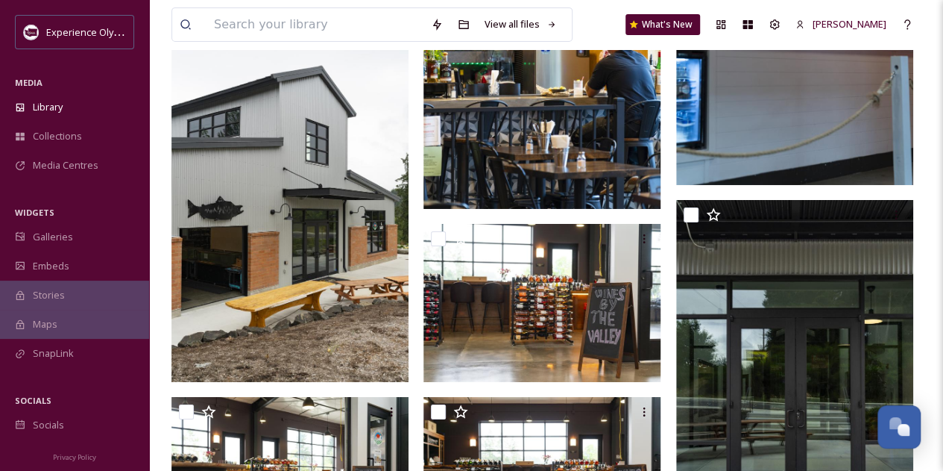
scroll to position [2498, 0]
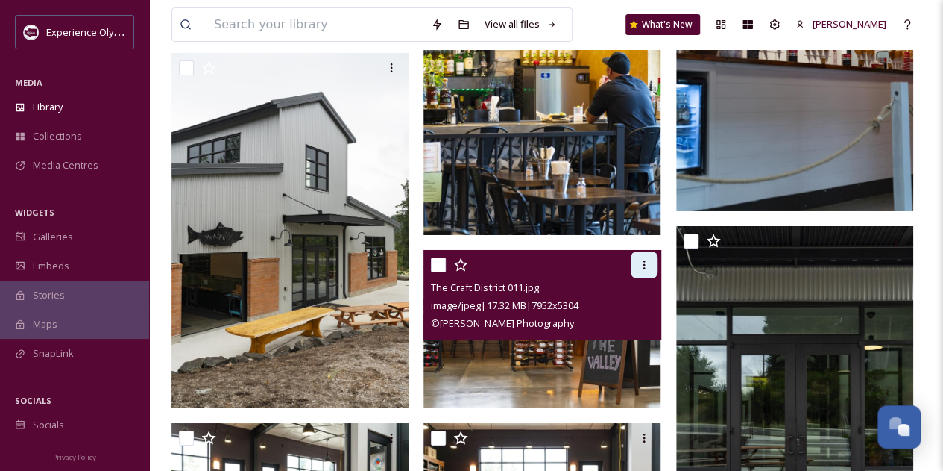
click at [650, 260] on div at bounding box center [644, 264] width 27 height 27
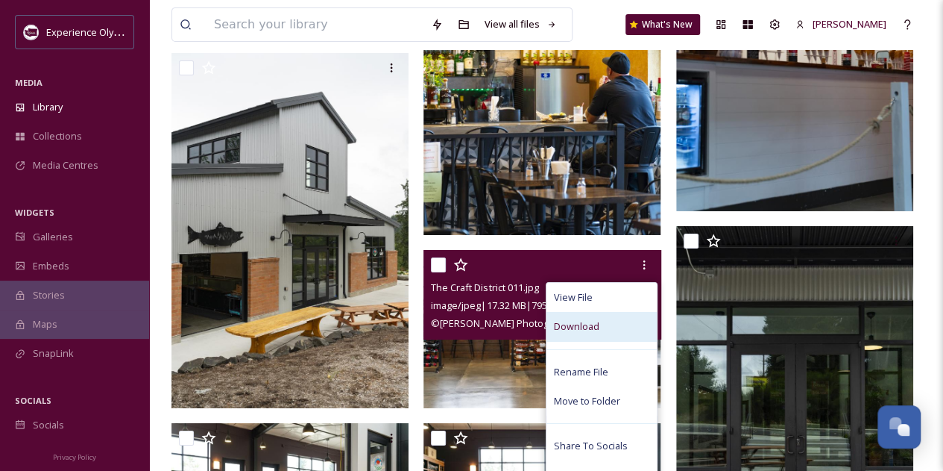
click at [601, 330] on div "Download" at bounding box center [602, 326] width 110 height 29
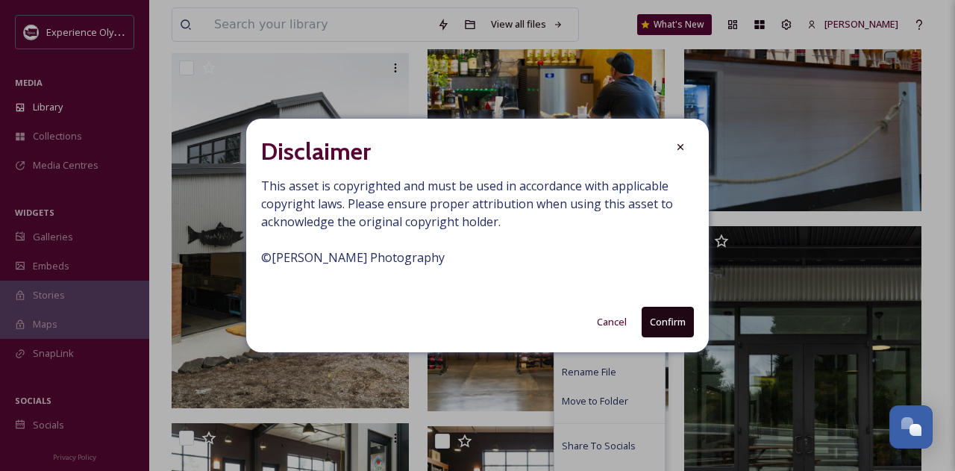
click at [668, 324] on button "Confirm" at bounding box center [667, 321] width 52 height 31
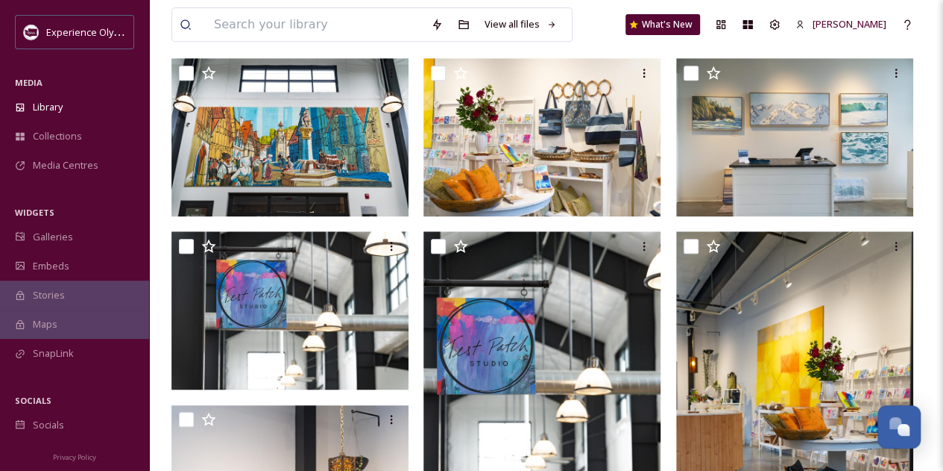
scroll to position [129, 0]
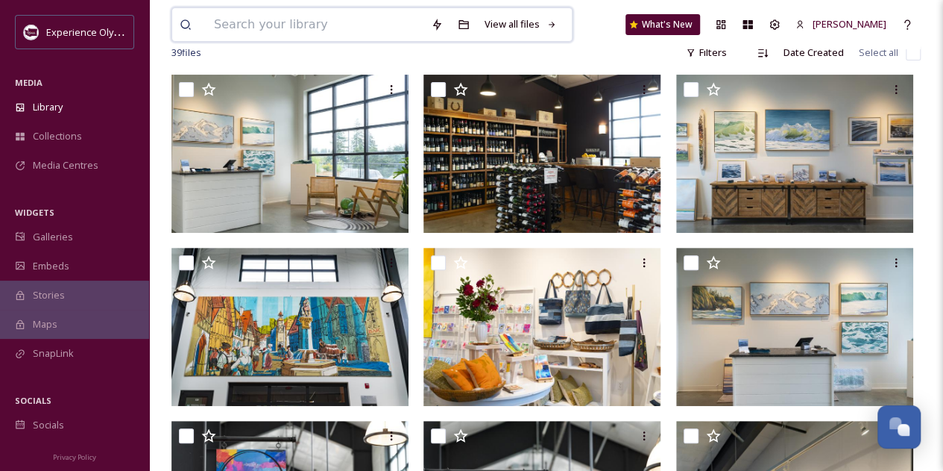
click at [309, 29] on input at bounding box center [315, 24] width 217 height 33
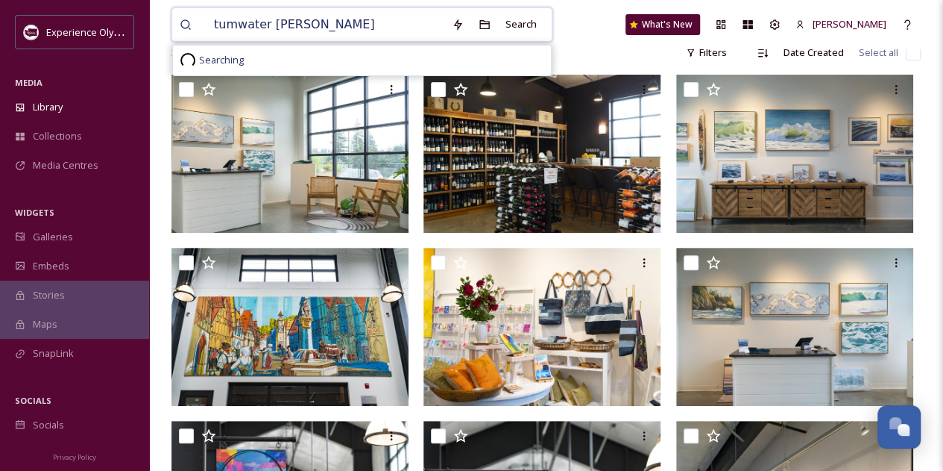
type input "tumwater valley"
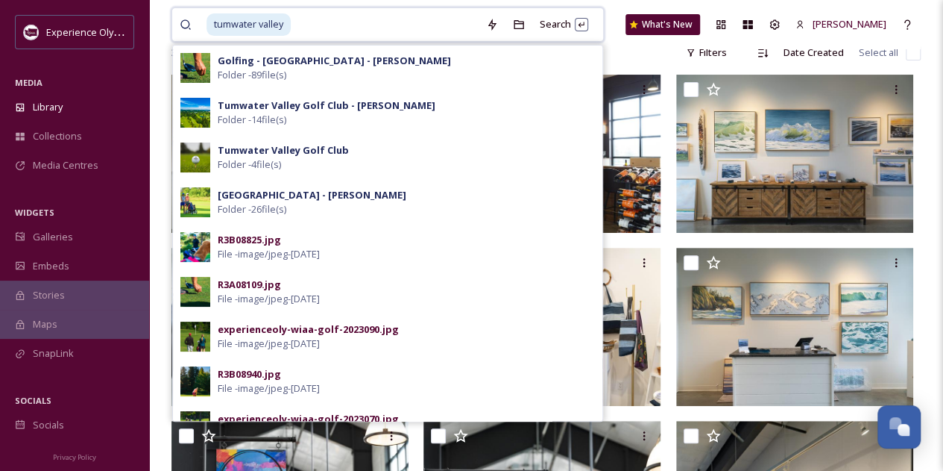
click at [362, 20] on input at bounding box center [385, 24] width 186 height 33
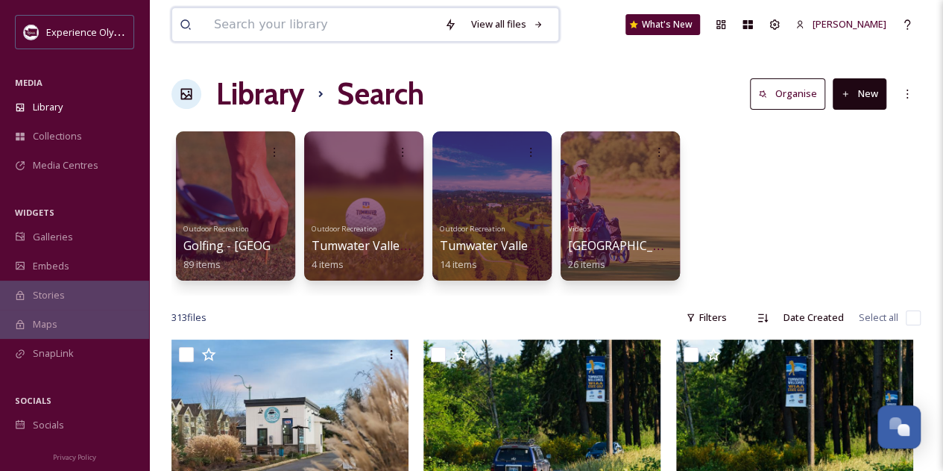
click at [260, 29] on input at bounding box center [322, 24] width 230 height 33
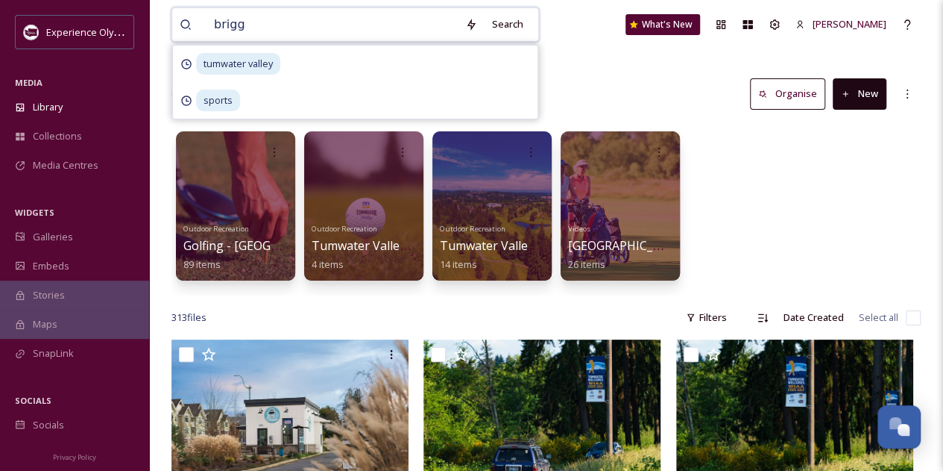
type input "[PERSON_NAME]"
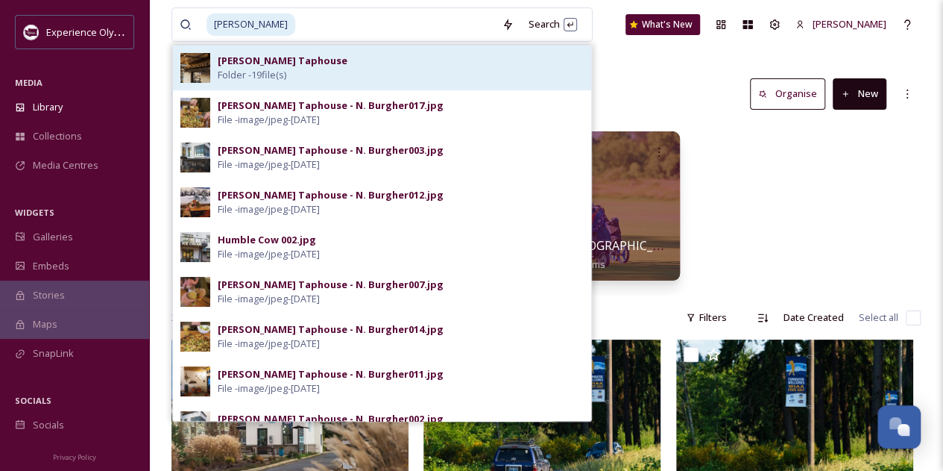
click at [273, 77] on span "Folder - 19 file(s)" at bounding box center [252, 75] width 69 height 14
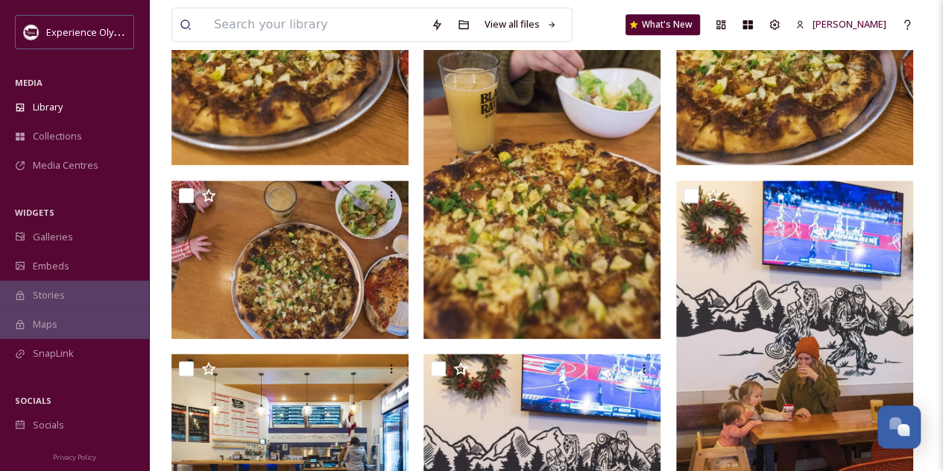
scroll to position [400, 0]
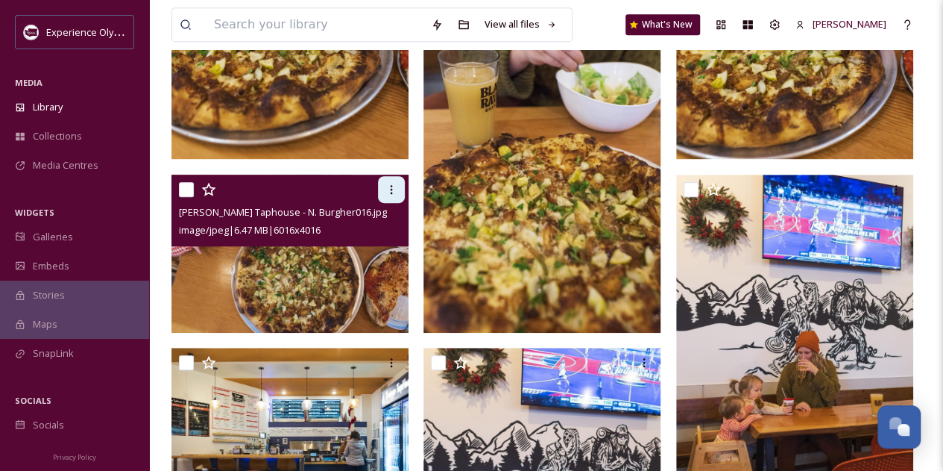
click at [395, 191] on icon at bounding box center [392, 189] width 12 height 12
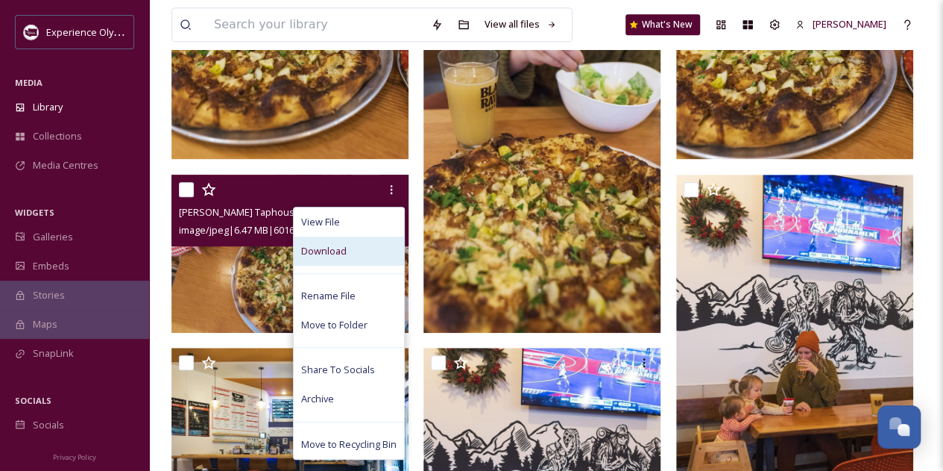
click at [337, 251] on span "Download" at bounding box center [323, 251] width 45 height 14
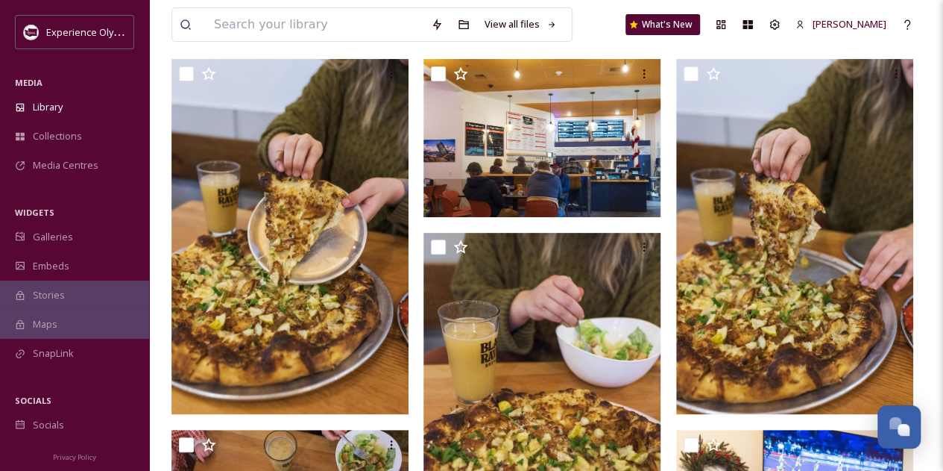
scroll to position [0, 0]
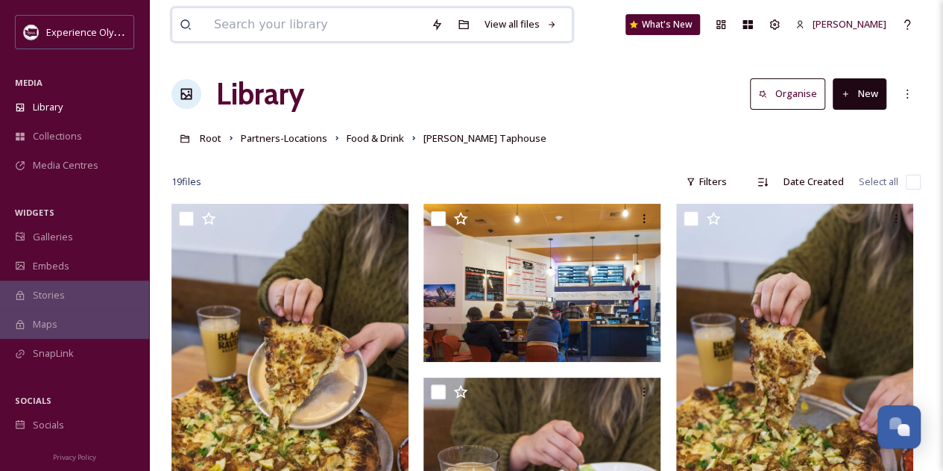
click at [262, 29] on input at bounding box center [315, 24] width 217 height 33
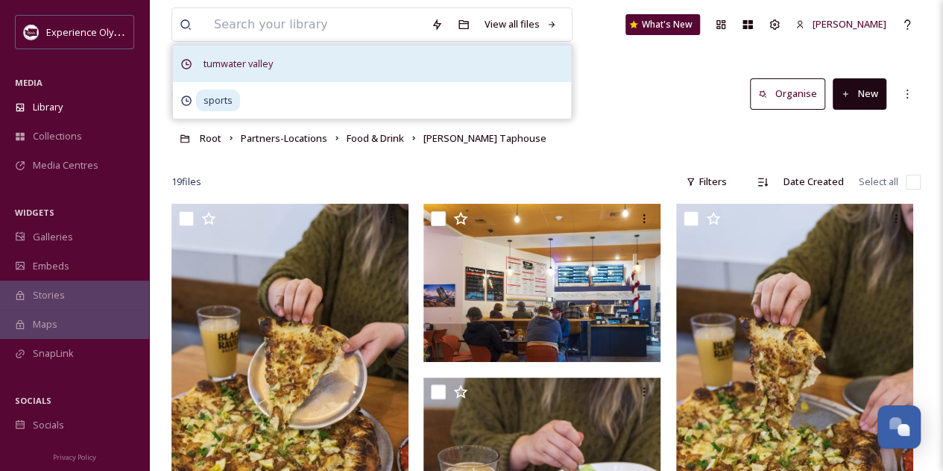
click at [260, 55] on span "tumwater valley" at bounding box center [238, 64] width 84 height 22
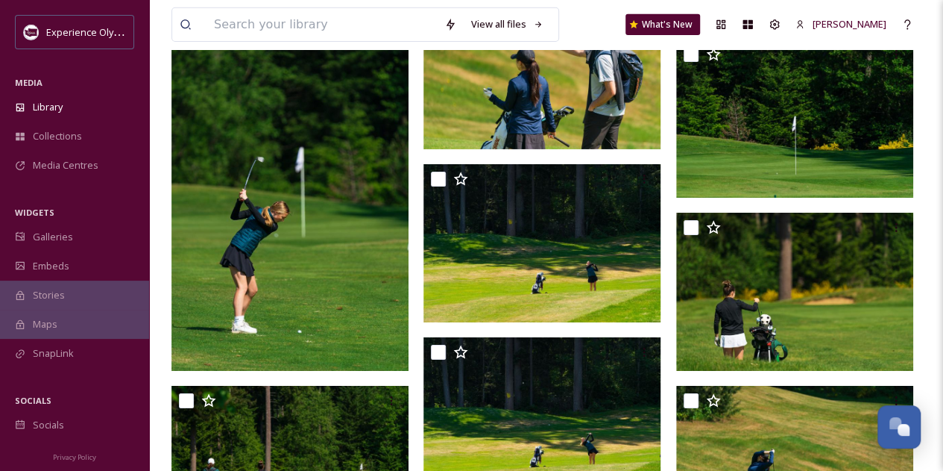
scroll to position [2468, 0]
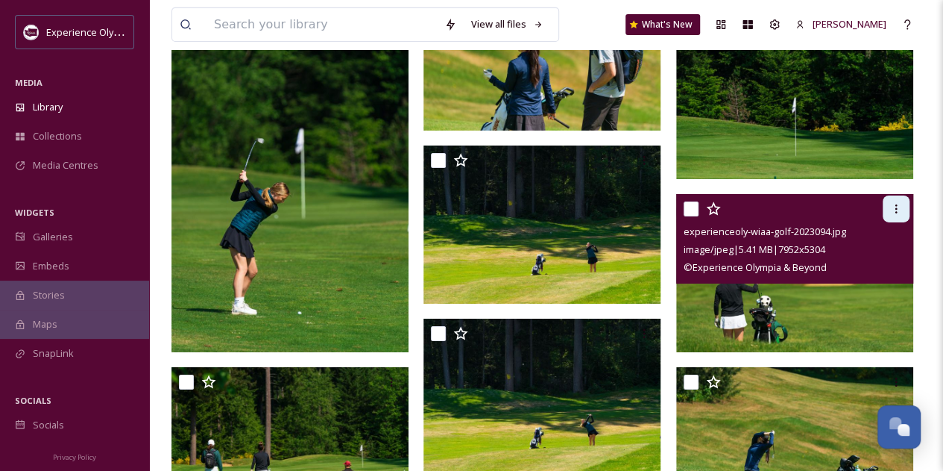
click at [899, 211] on icon at bounding box center [896, 209] width 12 height 12
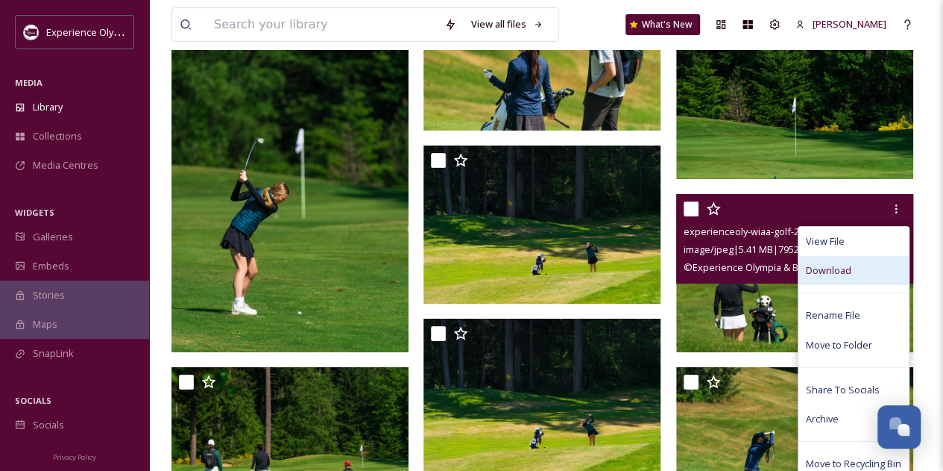
click at [863, 268] on div "Download" at bounding box center [854, 270] width 110 height 29
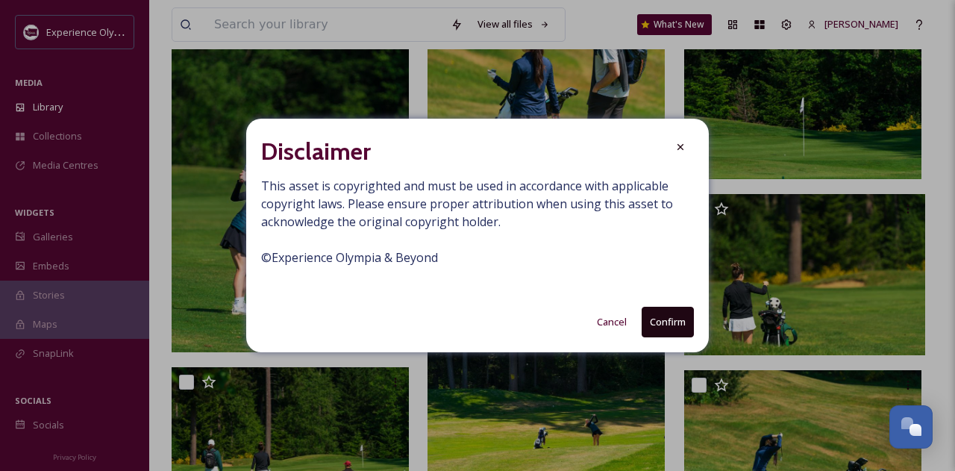
click at [658, 318] on button "Confirm" at bounding box center [667, 321] width 52 height 31
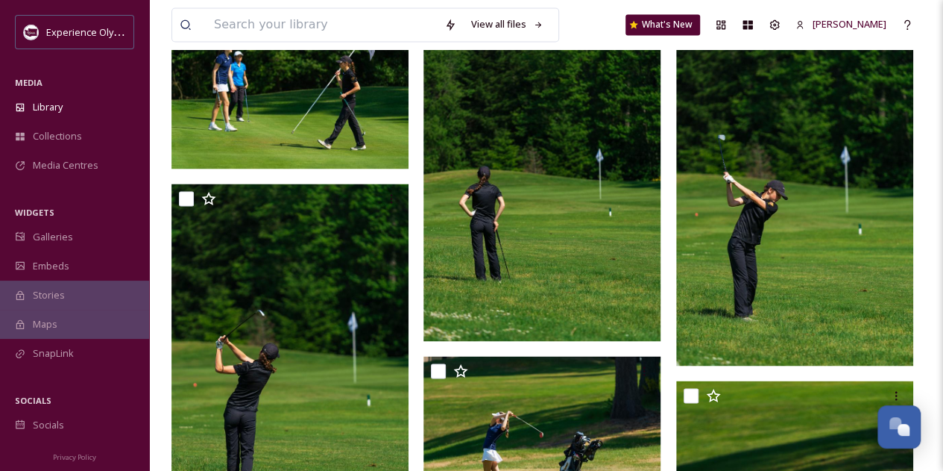
scroll to position [730, 0]
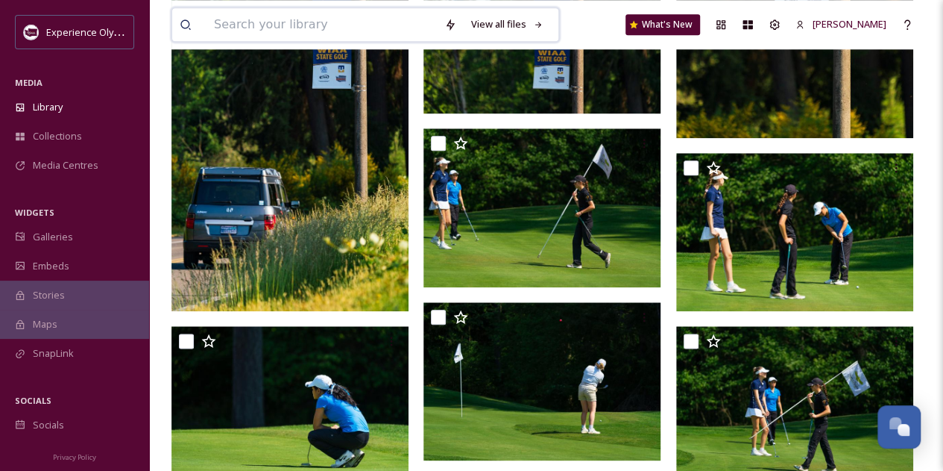
click at [374, 17] on input at bounding box center [322, 24] width 230 height 33
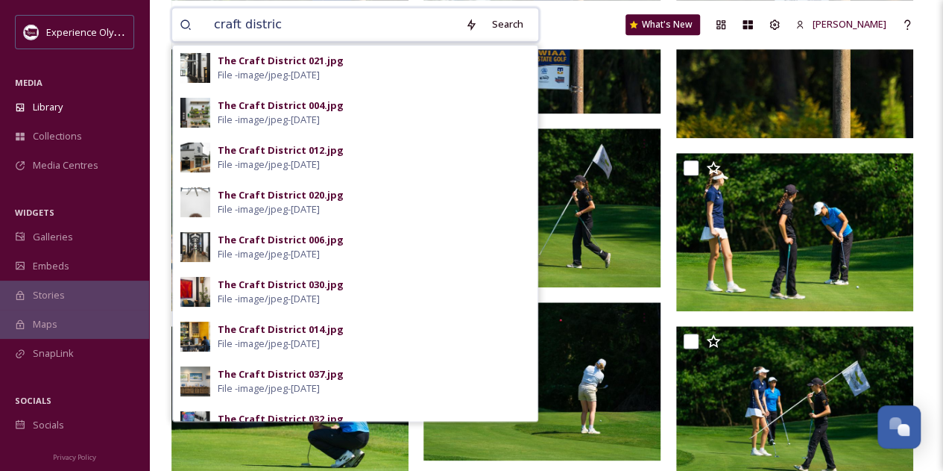
type input "craft district"
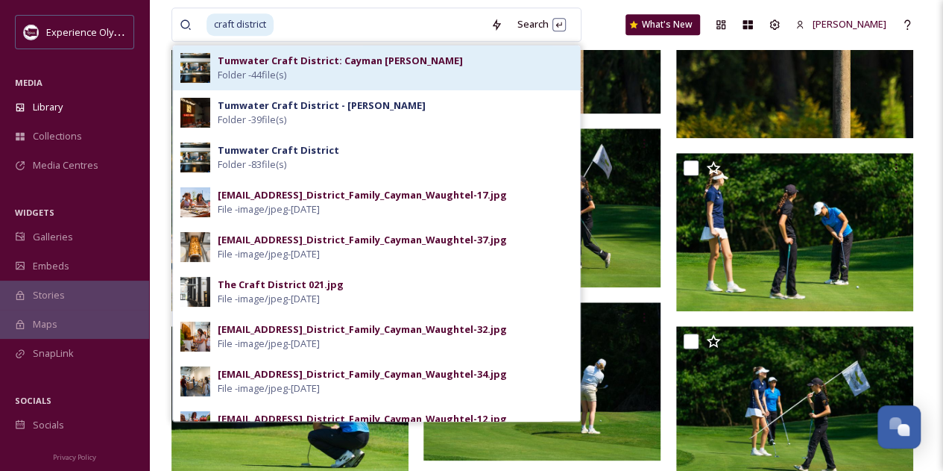
click at [350, 75] on div "Tumwater Craft District: Cayman [PERSON_NAME] Folder - 44 file(s)" at bounding box center [395, 68] width 355 height 28
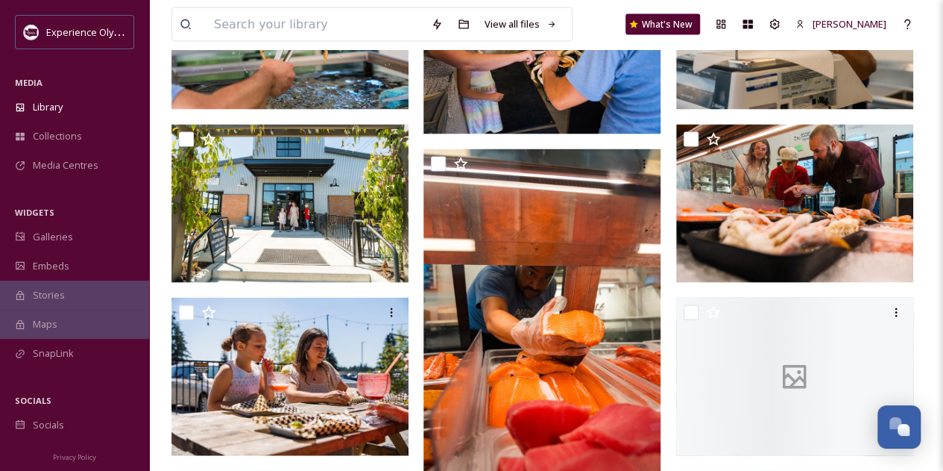
scroll to position [1520, 0]
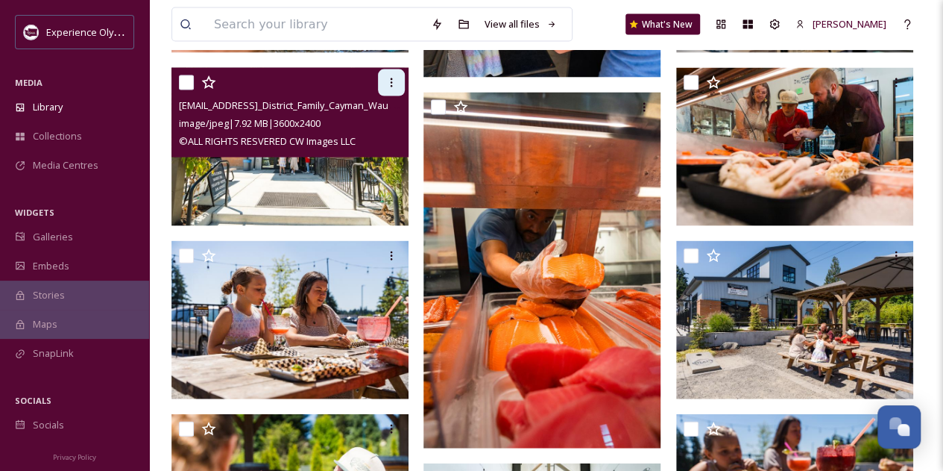
click at [390, 83] on icon at bounding box center [392, 83] width 12 height 12
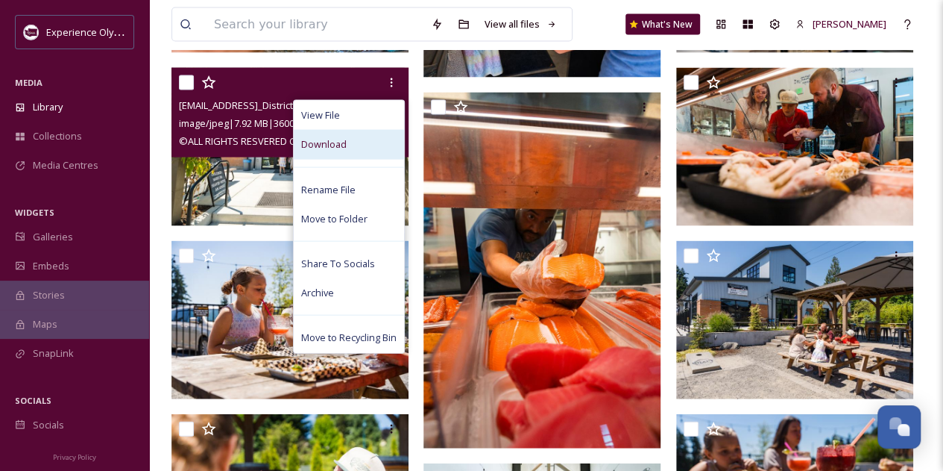
click at [359, 145] on div "Download" at bounding box center [349, 144] width 110 height 29
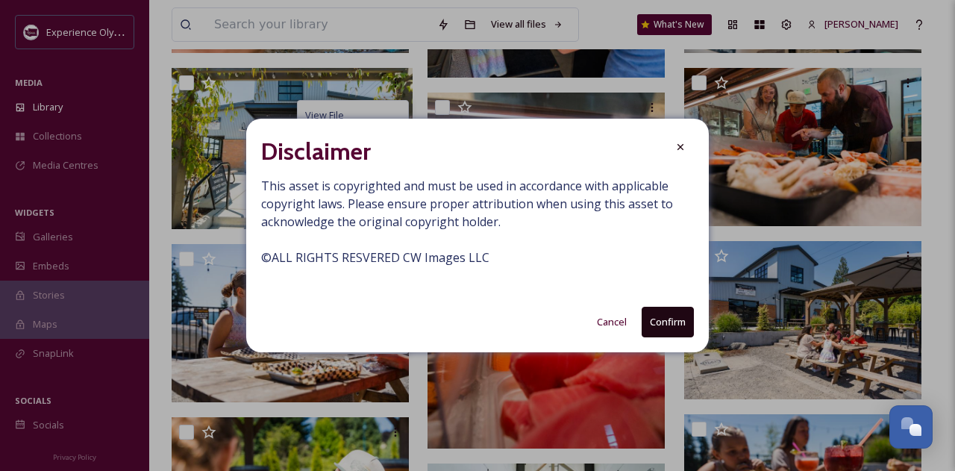
click at [658, 325] on button "Confirm" at bounding box center [667, 321] width 52 height 31
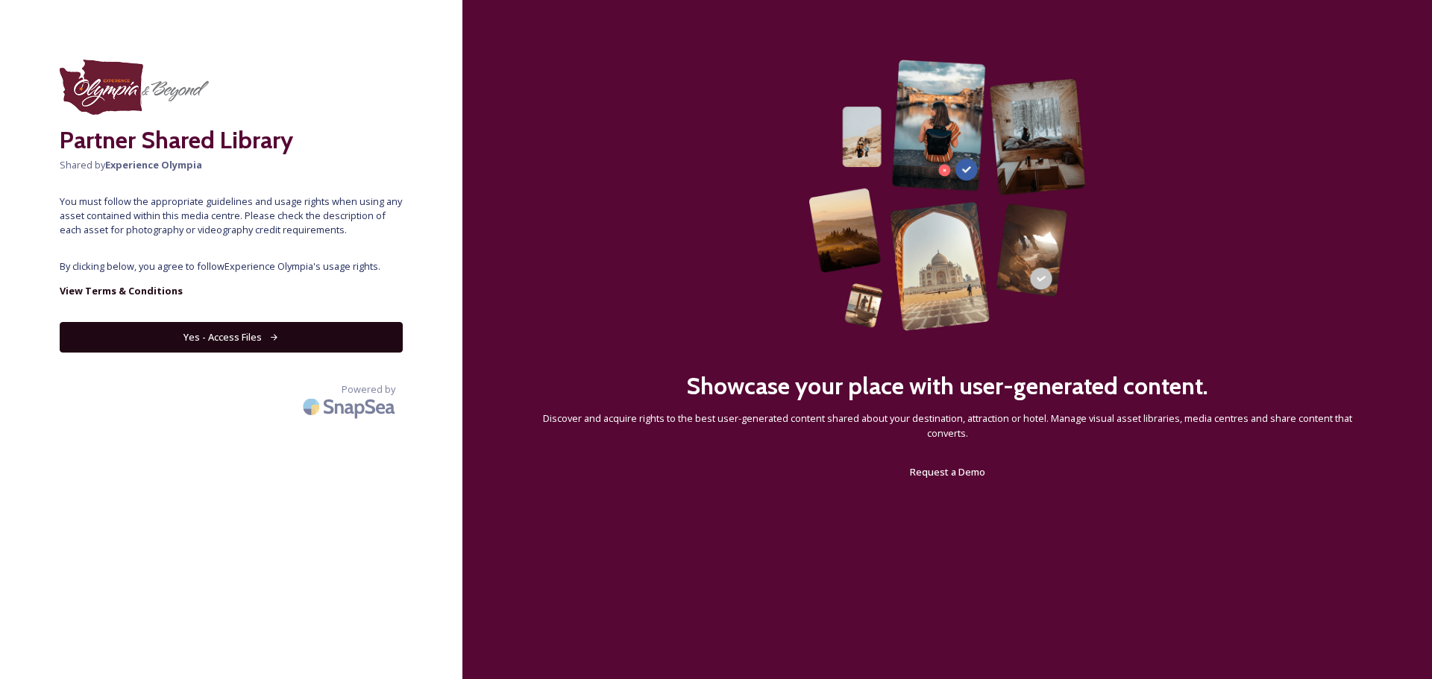
click at [233, 336] on button "Yes - Access Files" at bounding box center [231, 337] width 343 height 31
